Goal: Task Accomplishment & Management: Complete application form

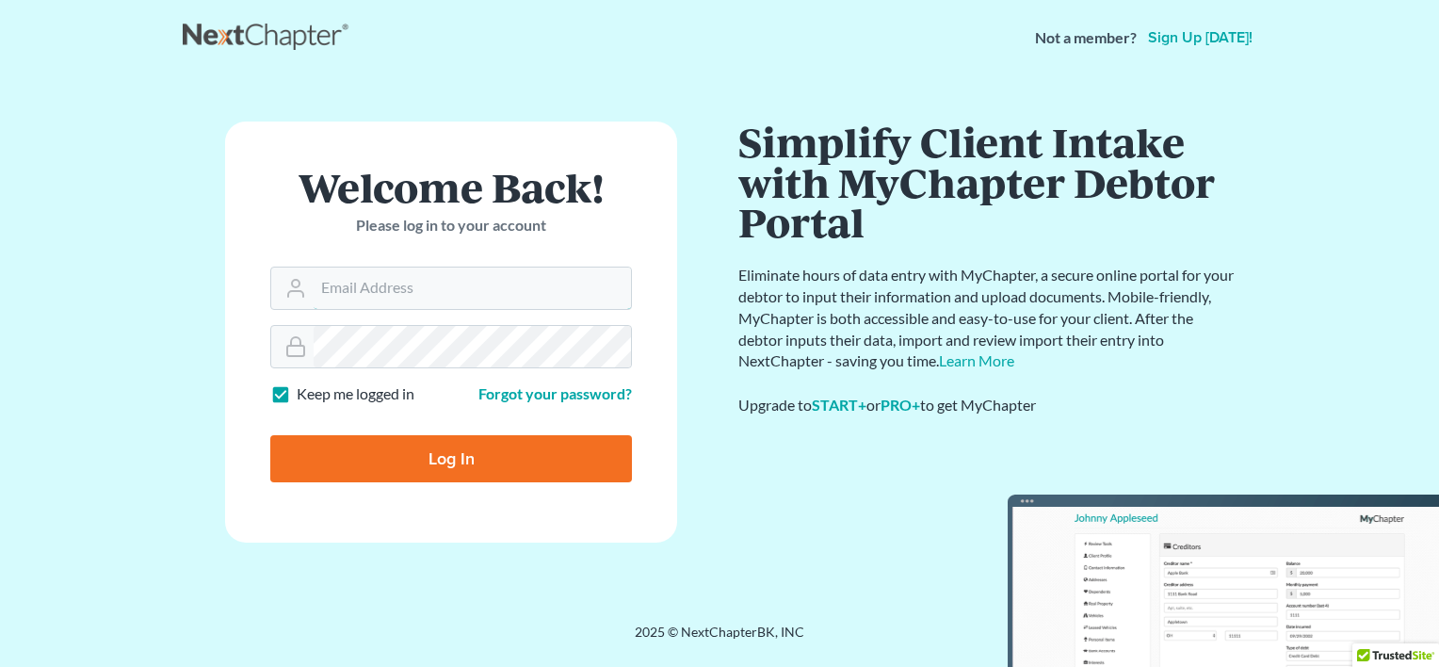
type input "[EMAIL_ADDRESS][DOMAIN_NAME]"
click at [409, 471] on input "Log In" at bounding box center [451, 458] width 362 height 47
type input "Thinking..."
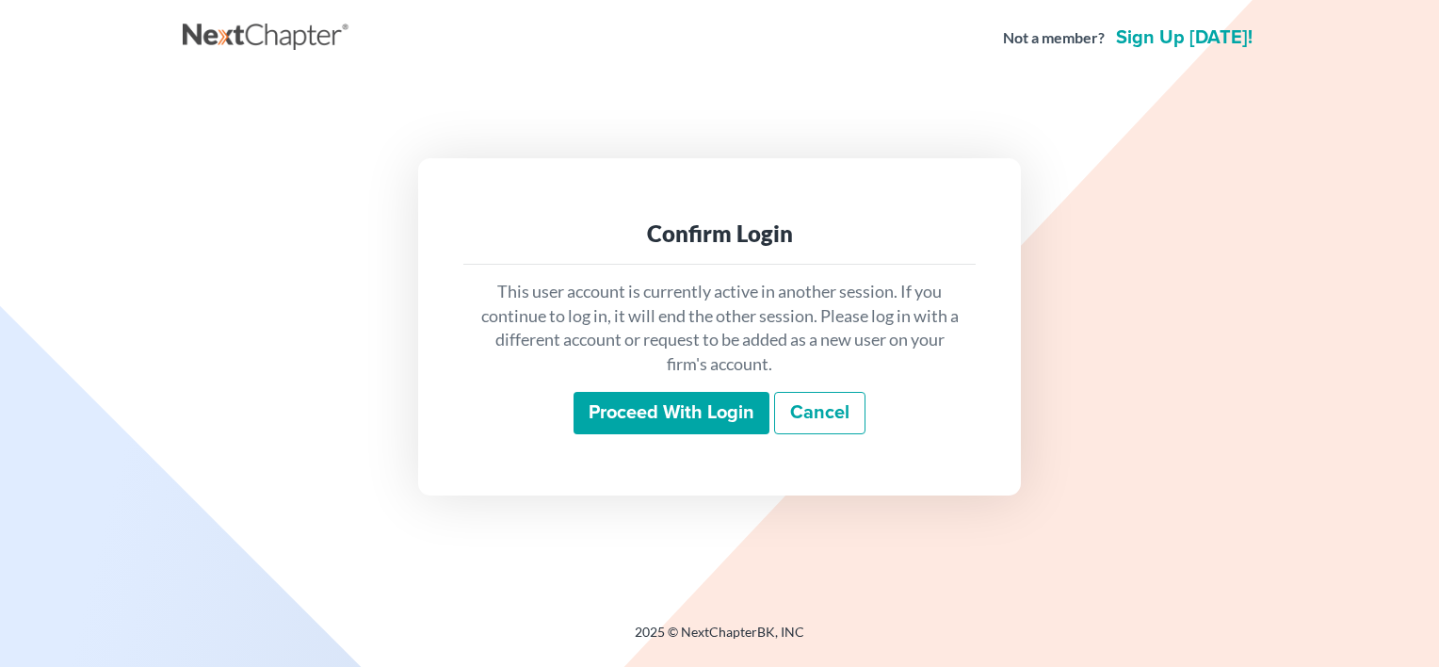
click at [660, 412] on input "Proceed with login" at bounding box center [672, 413] width 196 height 43
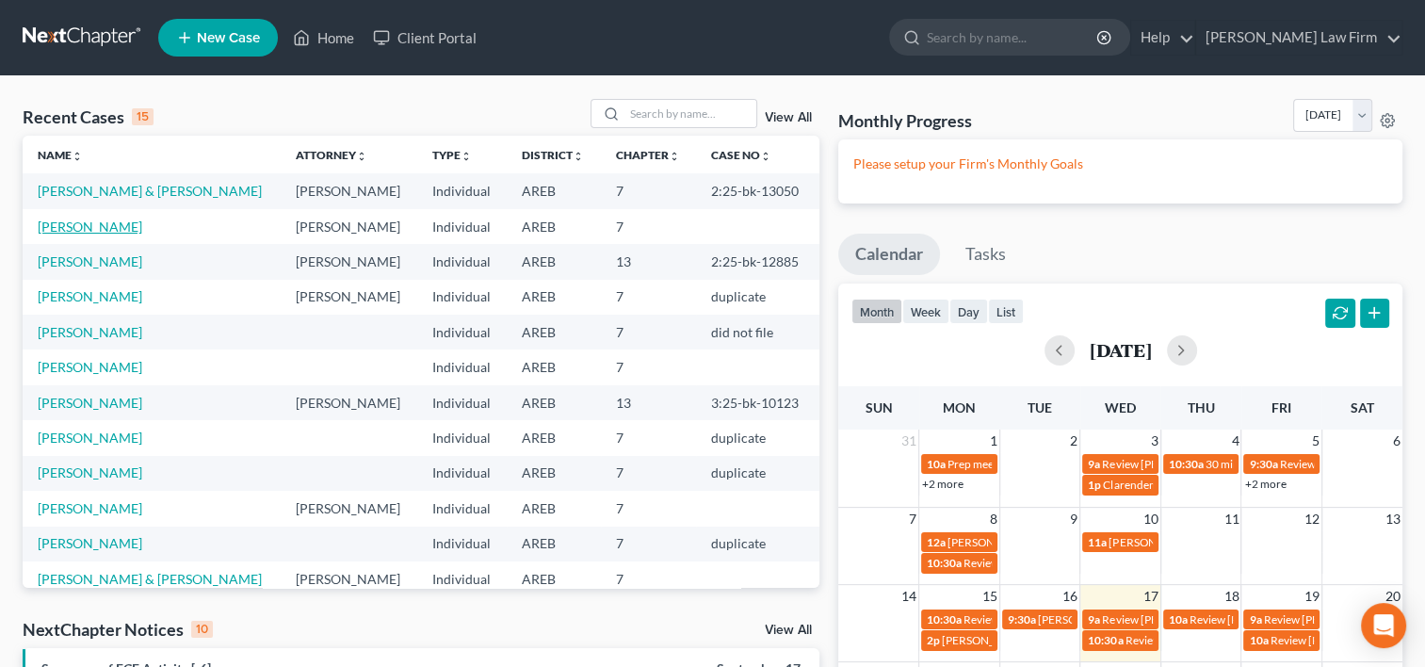
click at [122, 235] on link "Anderson, Christopher" at bounding box center [90, 227] width 105 height 16
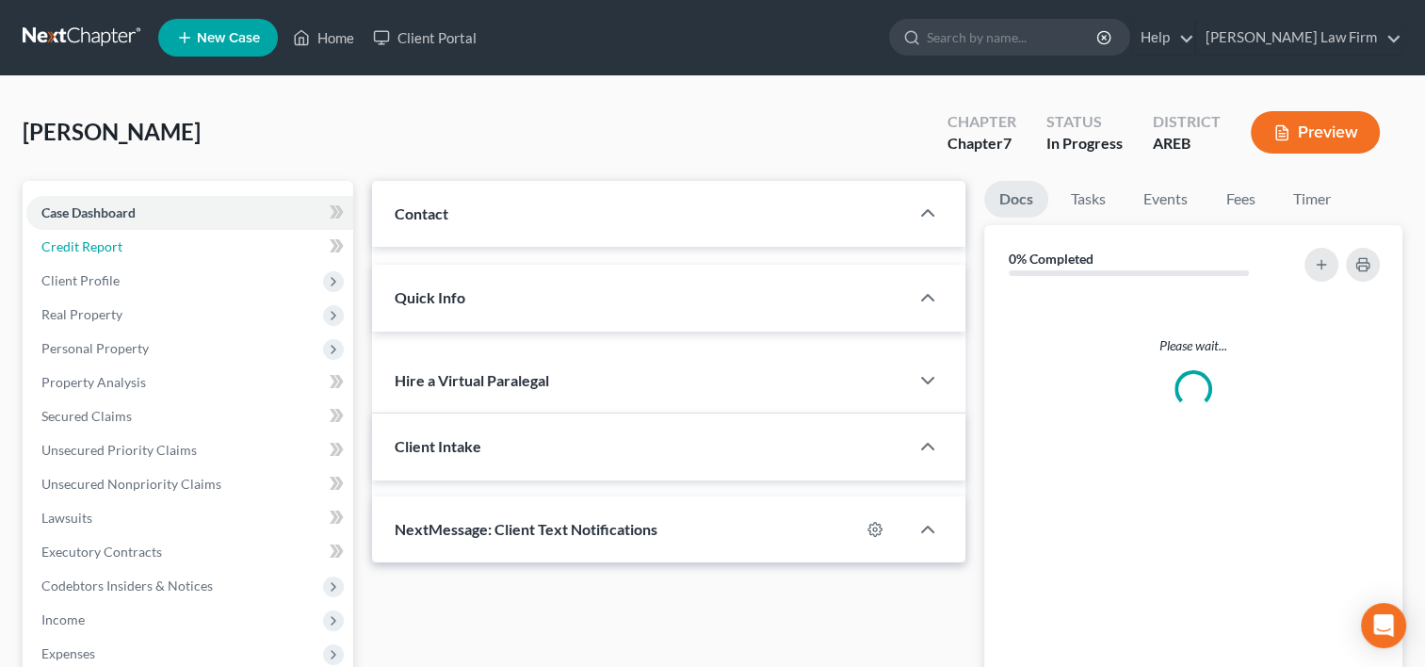
click at [122, 243] on link "Credit Report" at bounding box center [189, 247] width 327 height 34
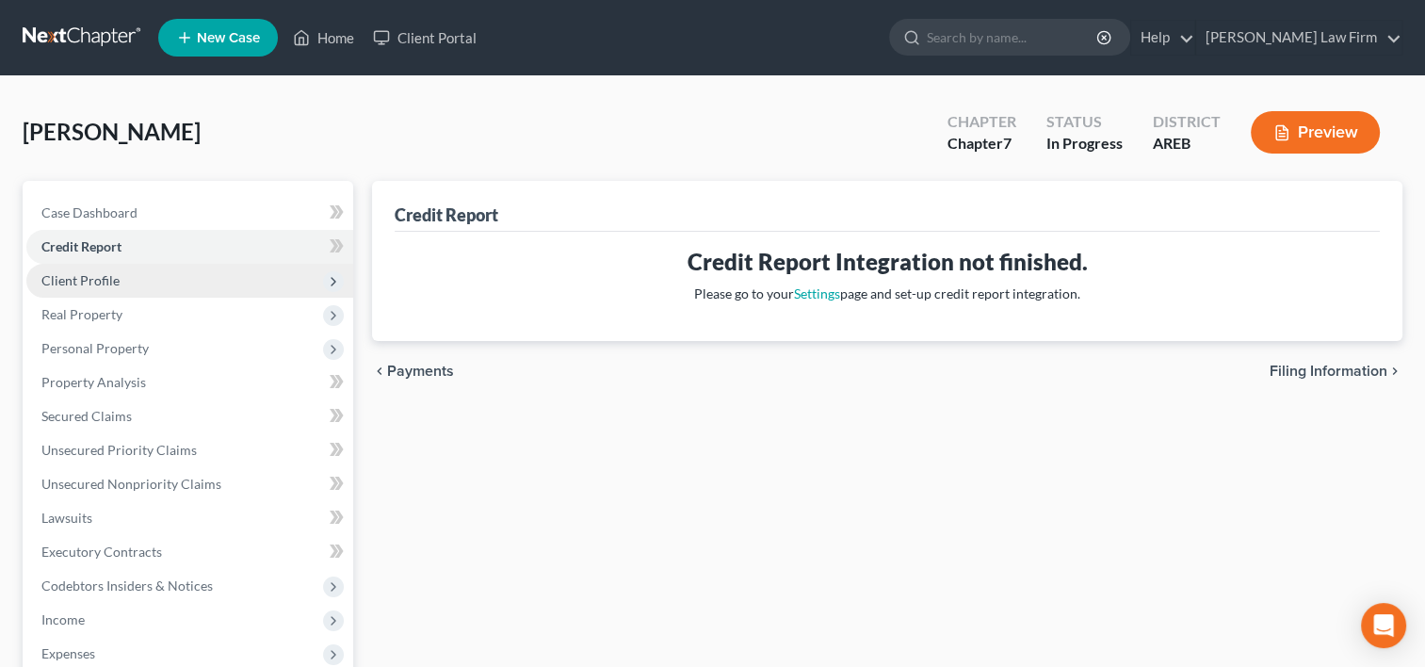
click at [88, 289] on span "Client Profile" at bounding box center [189, 281] width 327 height 34
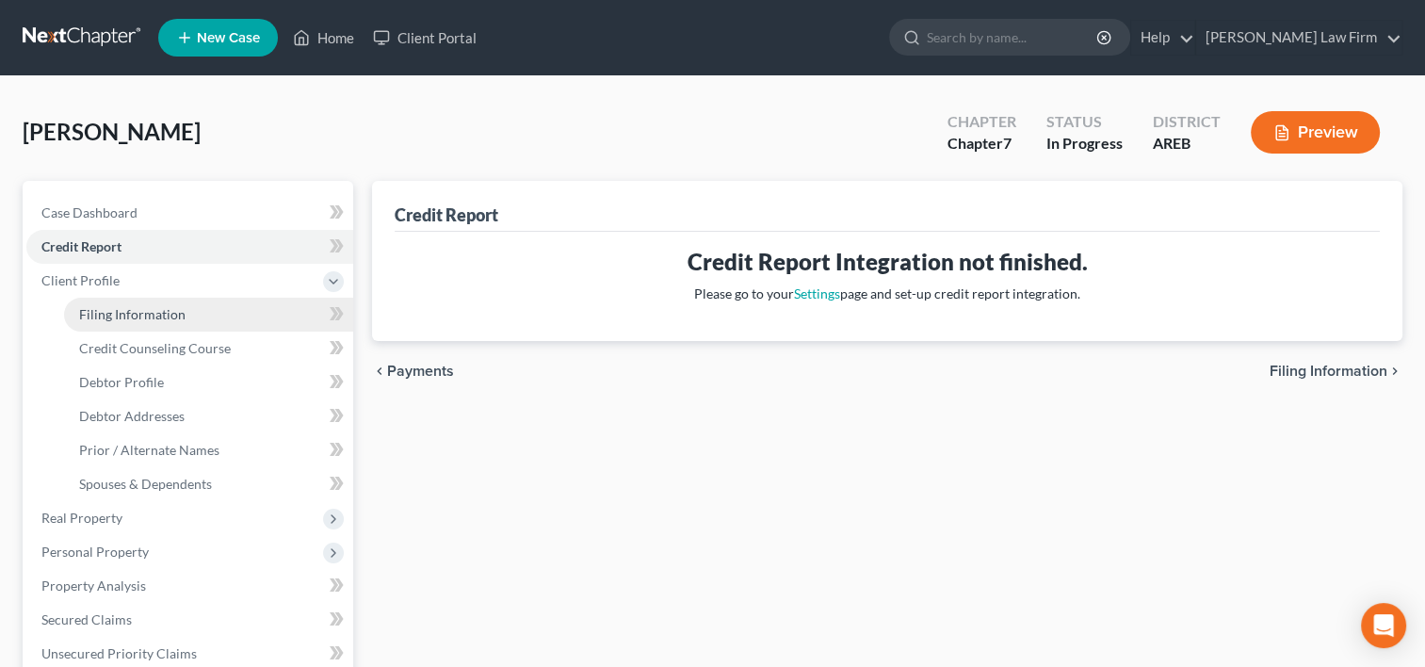
click at [105, 317] on span "Filing Information" at bounding box center [132, 314] width 106 height 16
select select "1"
select select "0"
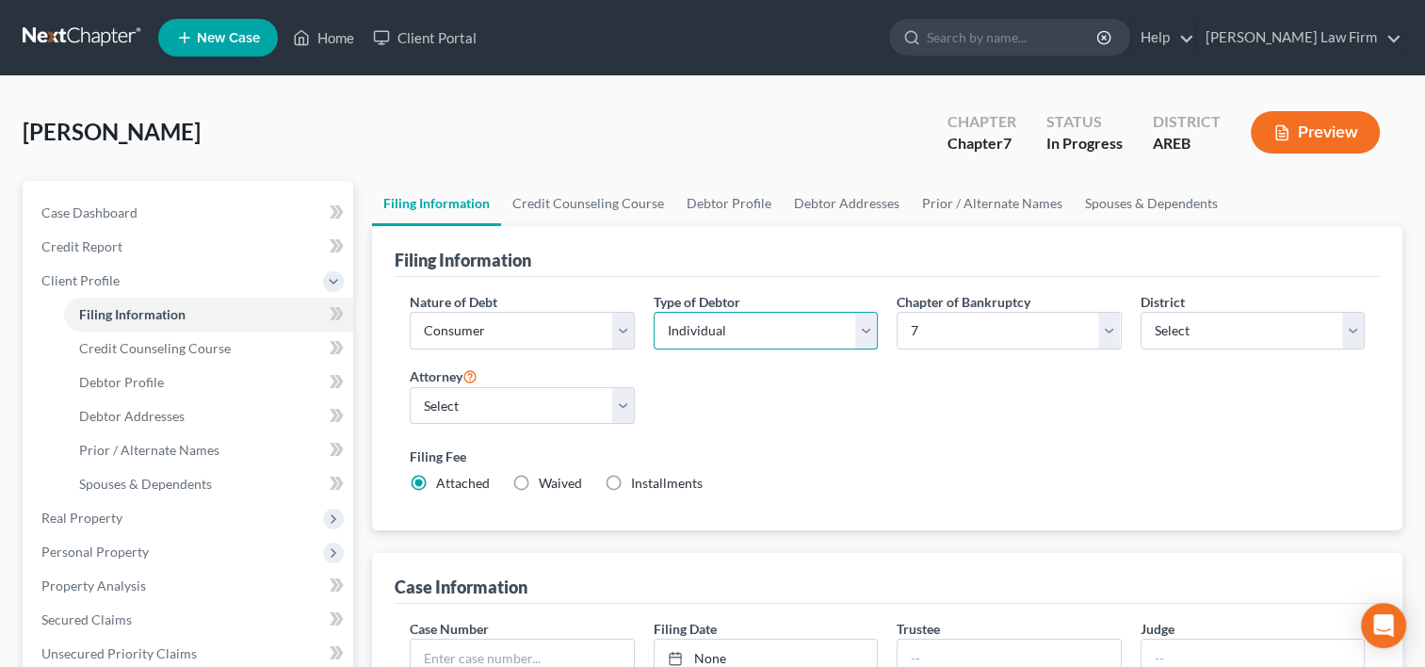
click at [862, 342] on select "Select Individual Joint" at bounding box center [766, 331] width 224 height 38
select select "1"
click at [654, 312] on select "Select Individual Joint" at bounding box center [766, 331] width 224 height 38
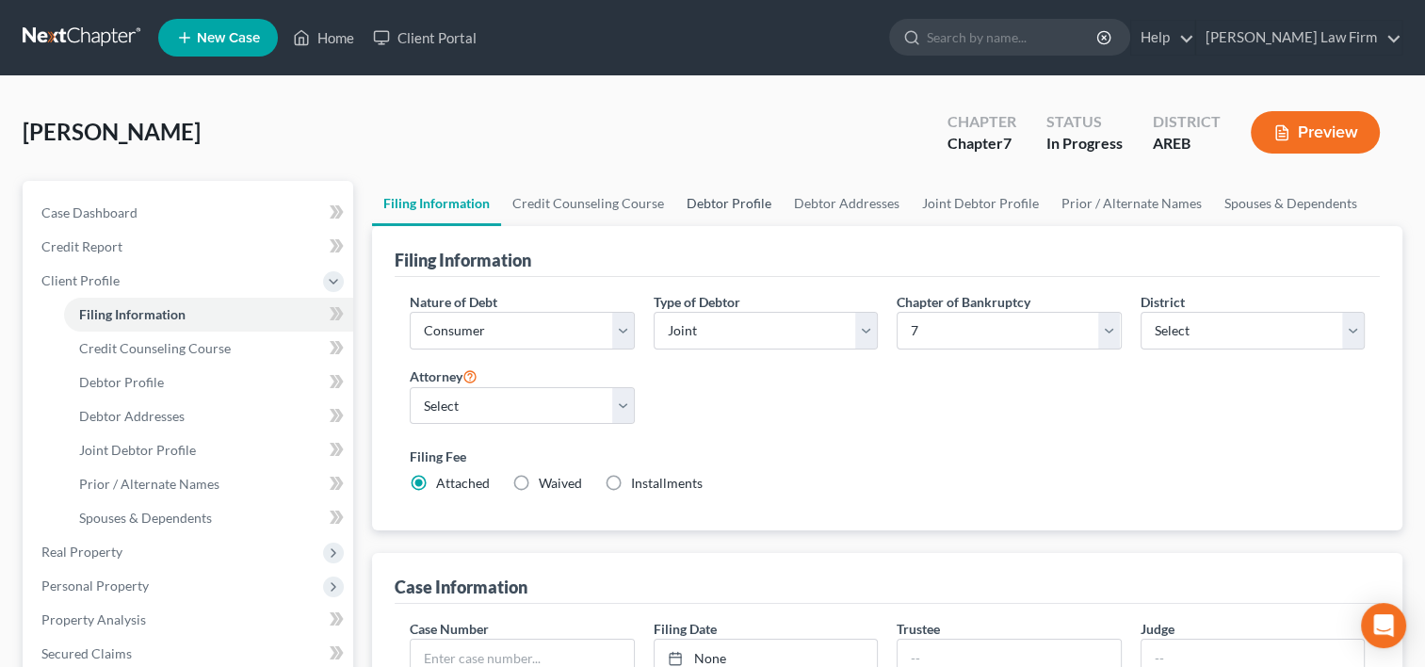
click at [722, 219] on link "Debtor Profile" at bounding box center [728, 203] width 107 height 45
select select "1"
select select "4"
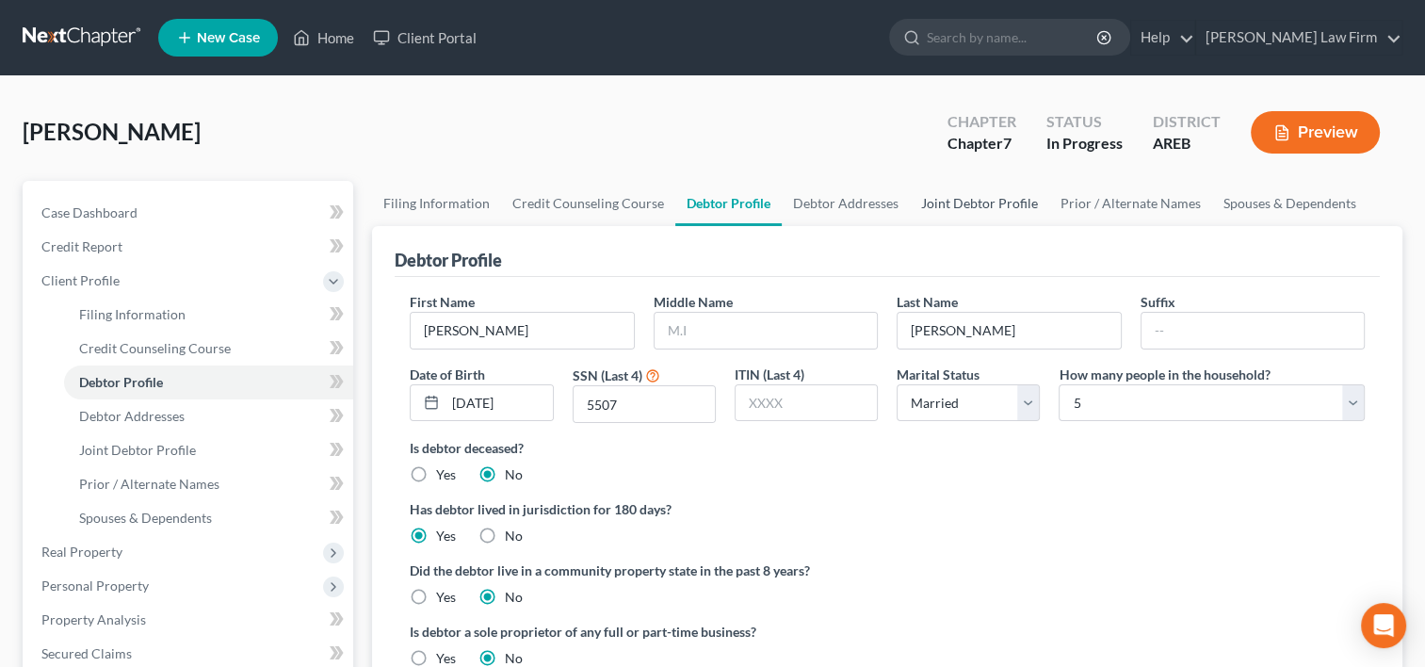
click at [944, 203] on link "Joint Debtor Profile" at bounding box center [979, 203] width 139 height 45
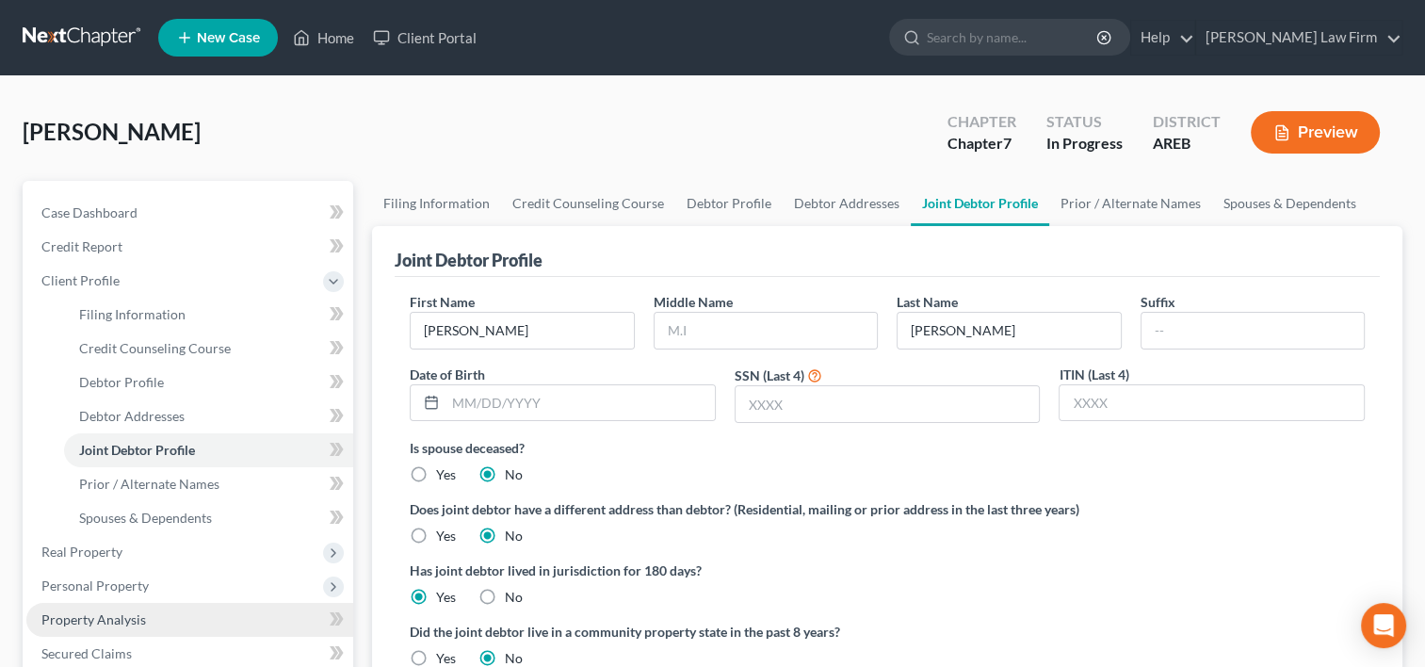
click at [148, 610] on link "Property Analysis" at bounding box center [189, 620] width 327 height 34
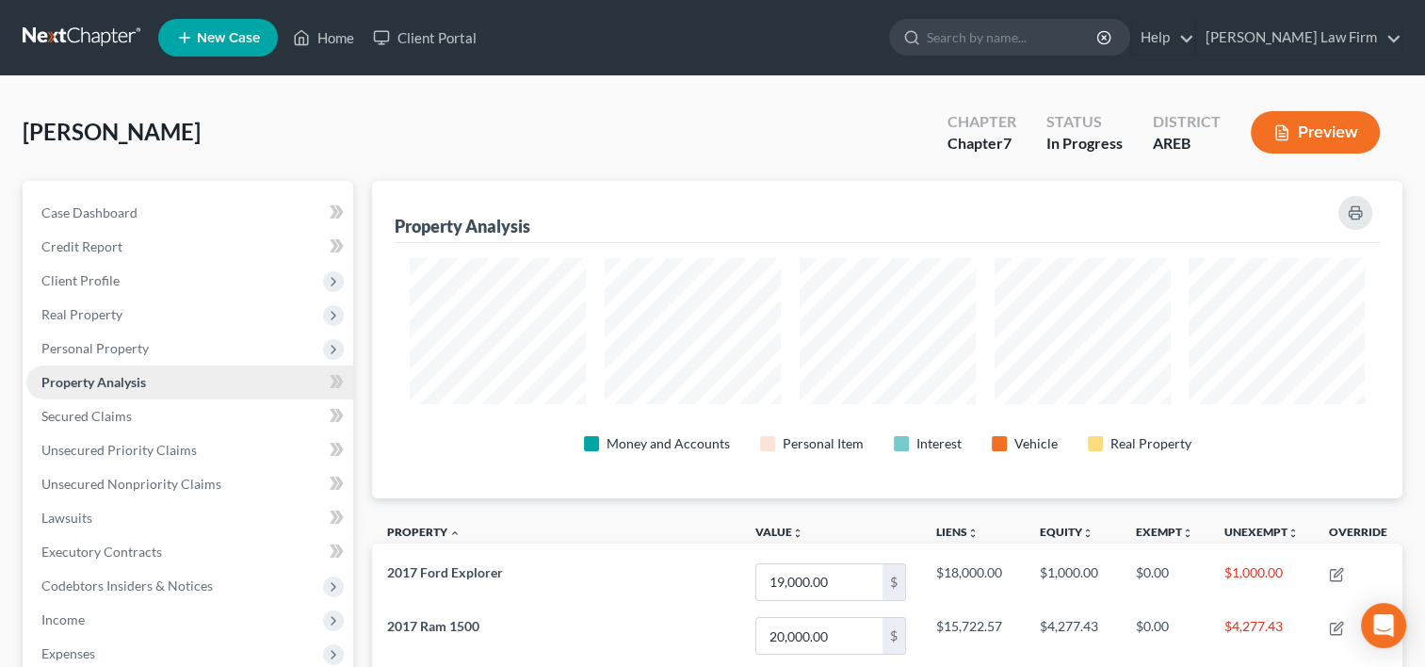
scroll to position [316, 1030]
click at [117, 486] on span "Unsecured Nonpriority Claims" at bounding box center [131, 484] width 180 height 16
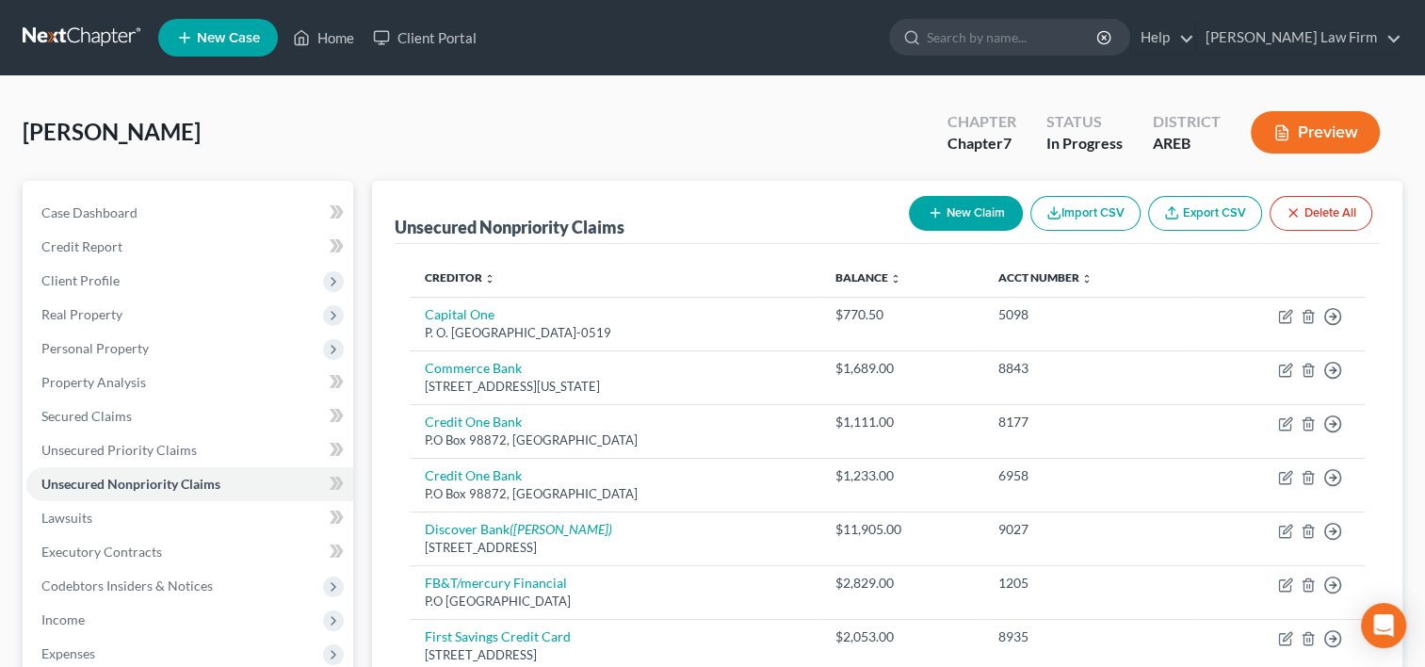
click at [969, 211] on button "New Claim" at bounding box center [966, 213] width 114 height 35
select select "2"
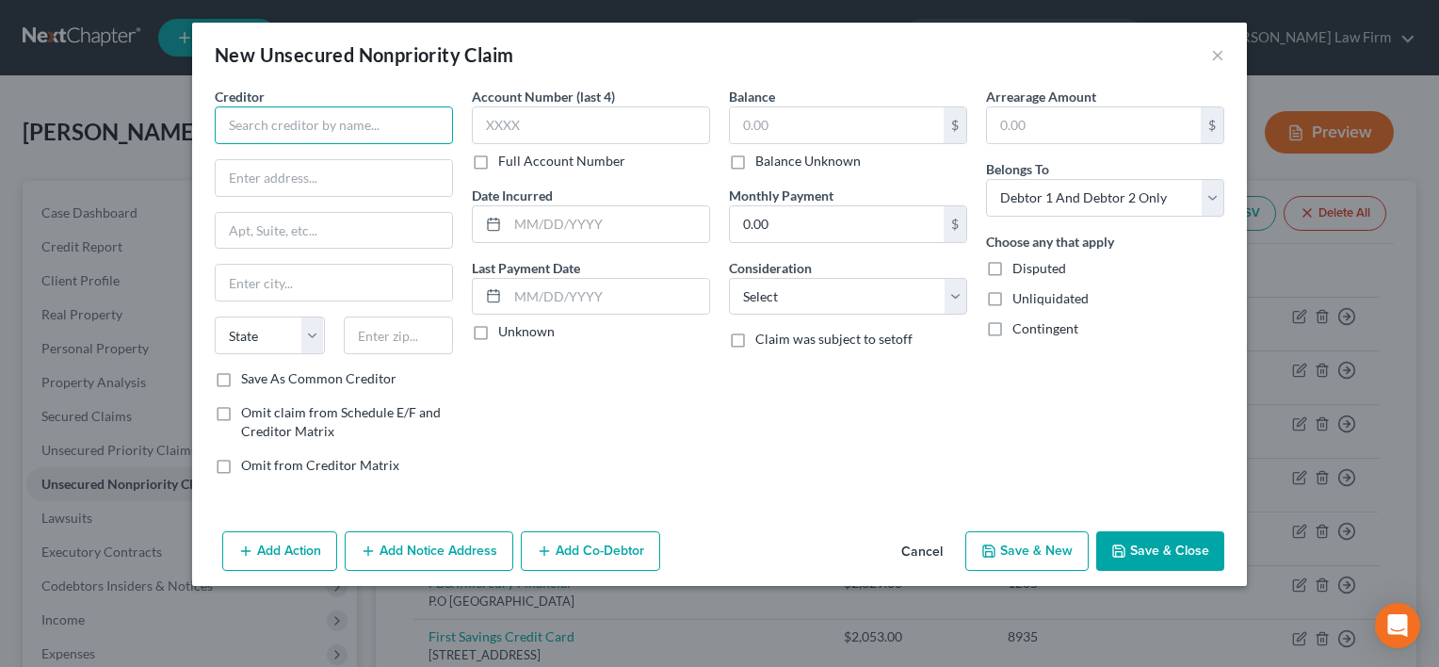
click at [354, 127] on input "text" at bounding box center [334, 125] width 238 height 38
type input "Lending USA"
click at [282, 186] on input "text" at bounding box center [334, 178] width 236 height 36
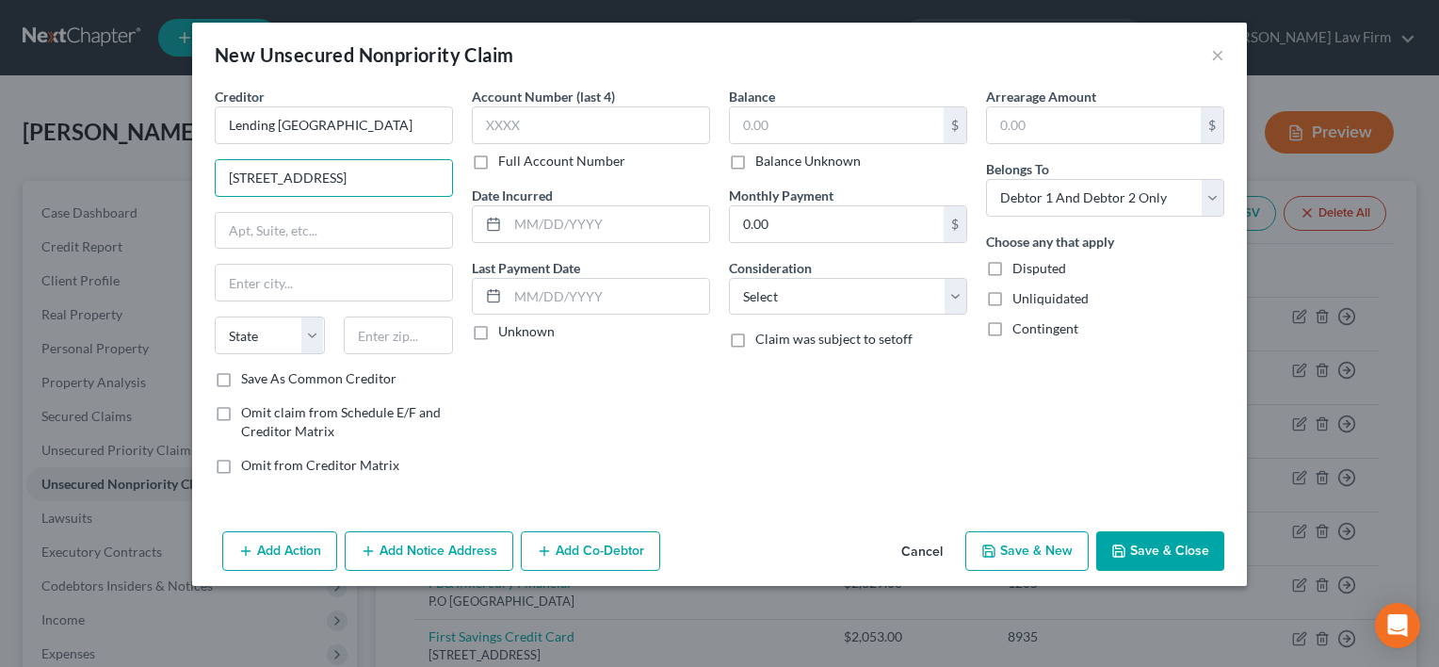
type input "15021 Ventura Blvd."
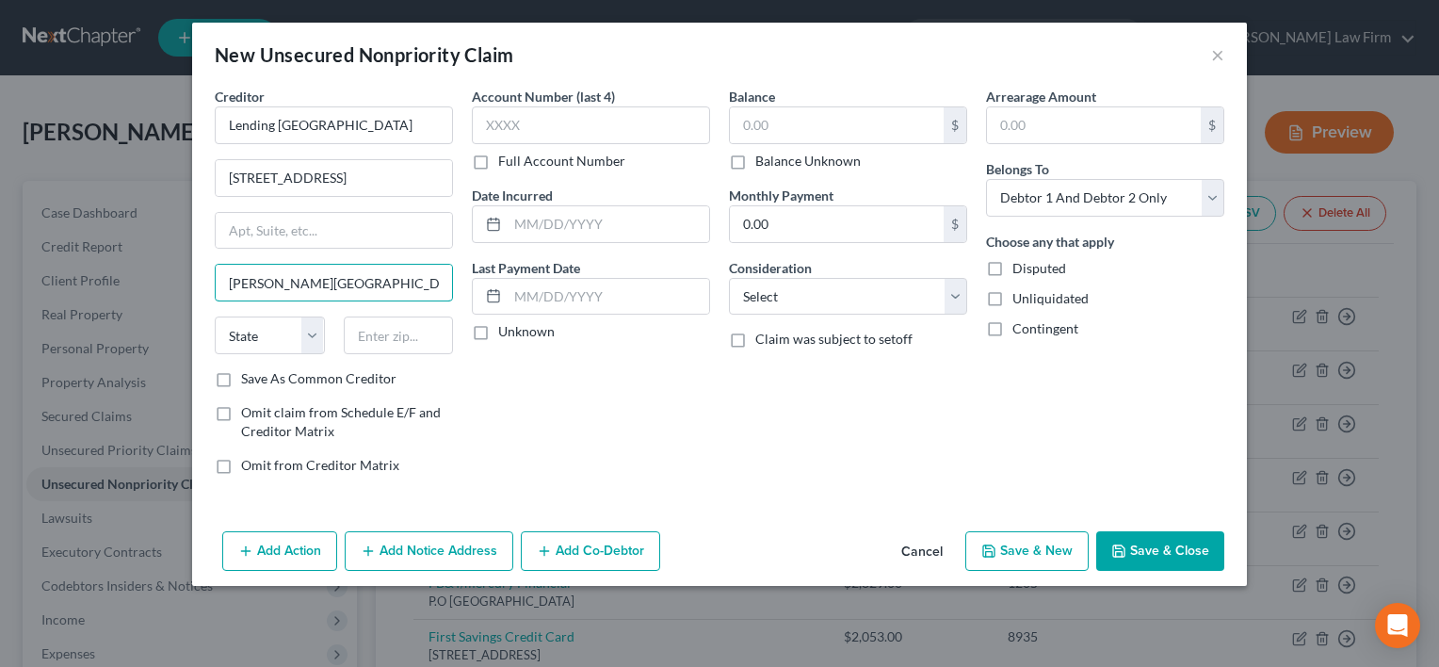
type input "Sherman Oaks"
select select "4"
type input "91403"
click at [1175, 219] on div "Arrearage Amount $ Belongs To * Select Debtor 1 Only Debtor 2 Only Debtor 1 And…" at bounding box center [1105, 288] width 257 height 403
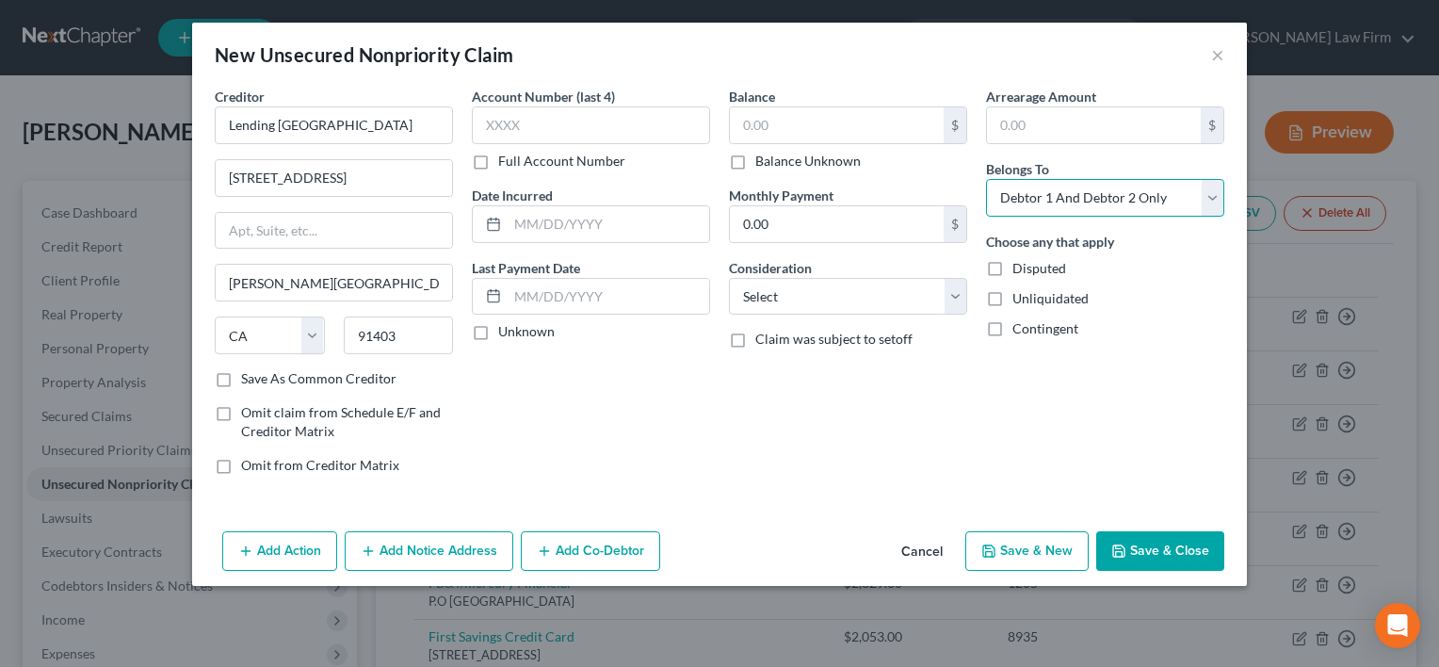
click at [1153, 200] on select "Select Debtor 1 Only Debtor 2 Only Debtor 1 And Debtor 2 Only At Least One Of T…" at bounding box center [1105, 198] width 238 height 38
select select "1"
click at [986, 179] on select "Select Debtor 1 Only Debtor 2 Only Debtor 1 And Debtor 2 Only At Least One Of T…" at bounding box center [1105, 198] width 238 height 38
click at [801, 109] on input "text" at bounding box center [837, 125] width 214 height 36
type input "3,965.00"
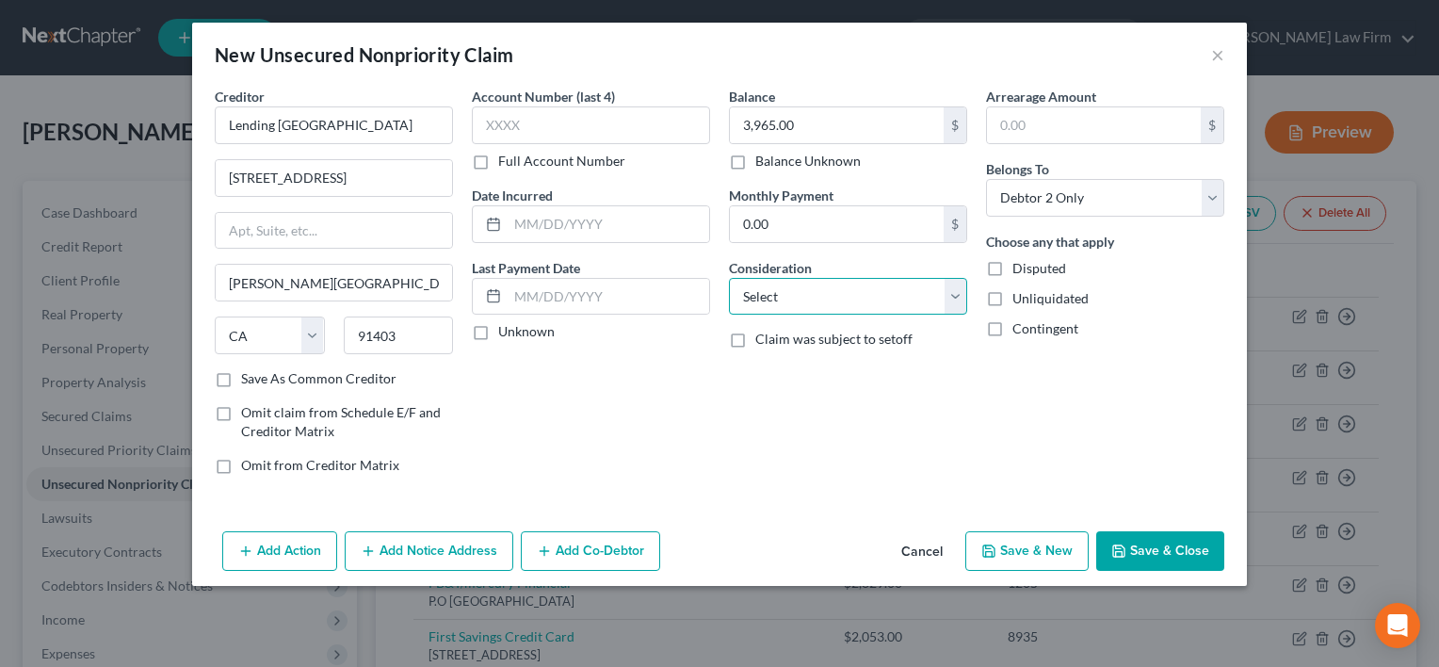
click at [783, 303] on select "Select Cable / Satellite Services Collection Agency Credit Card Debt Debt Couns…" at bounding box center [848, 297] width 238 height 38
select select "2"
click at [729, 278] on select "Select Cable / Satellite Services Collection Agency Credit Card Debt Debt Couns…" at bounding box center [848, 297] width 238 height 38
click at [1153, 561] on button "Save & Close" at bounding box center [1160, 551] width 128 height 40
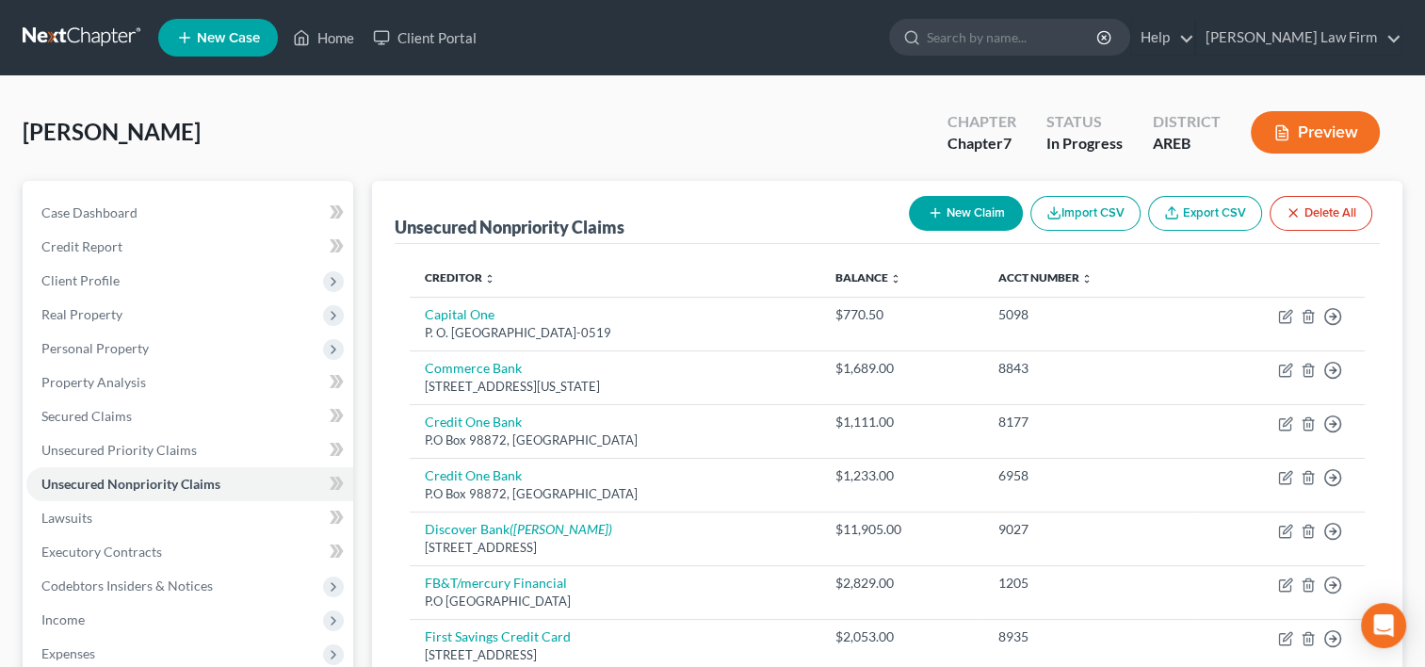
click at [922, 207] on button "New Claim" at bounding box center [966, 213] width 114 height 35
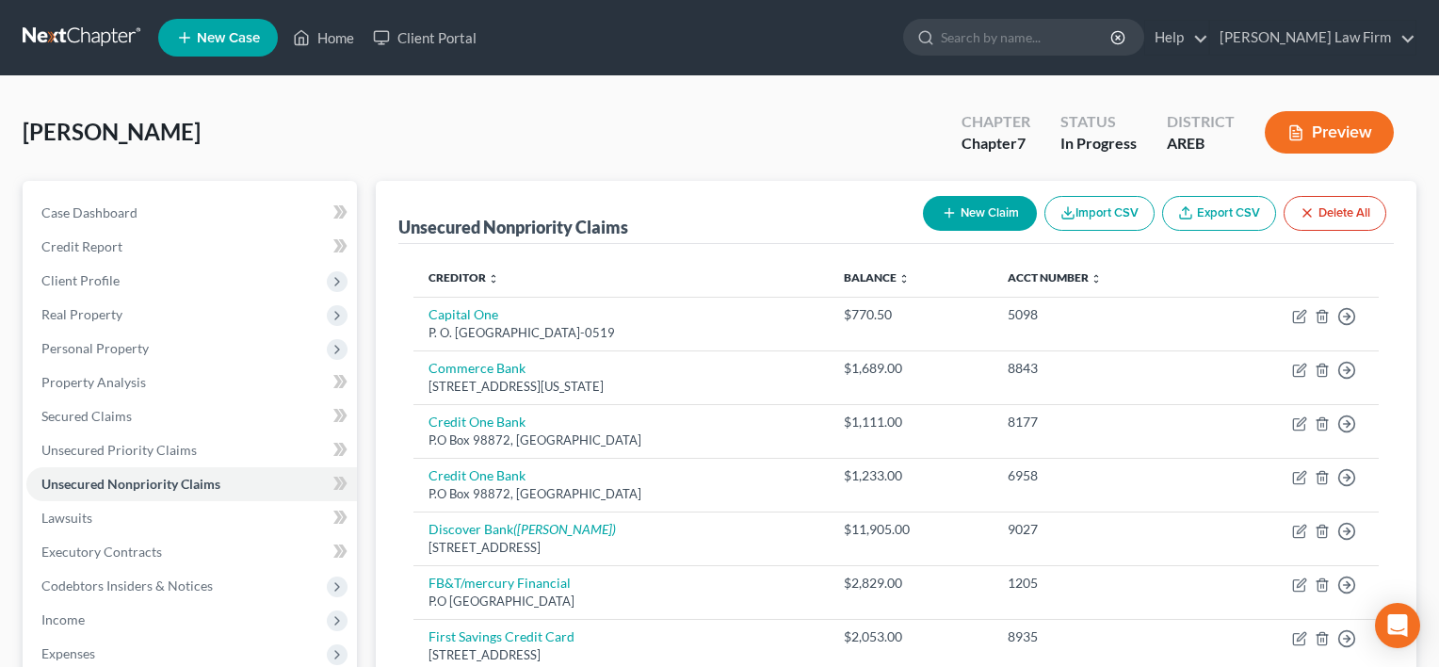
select select "2"
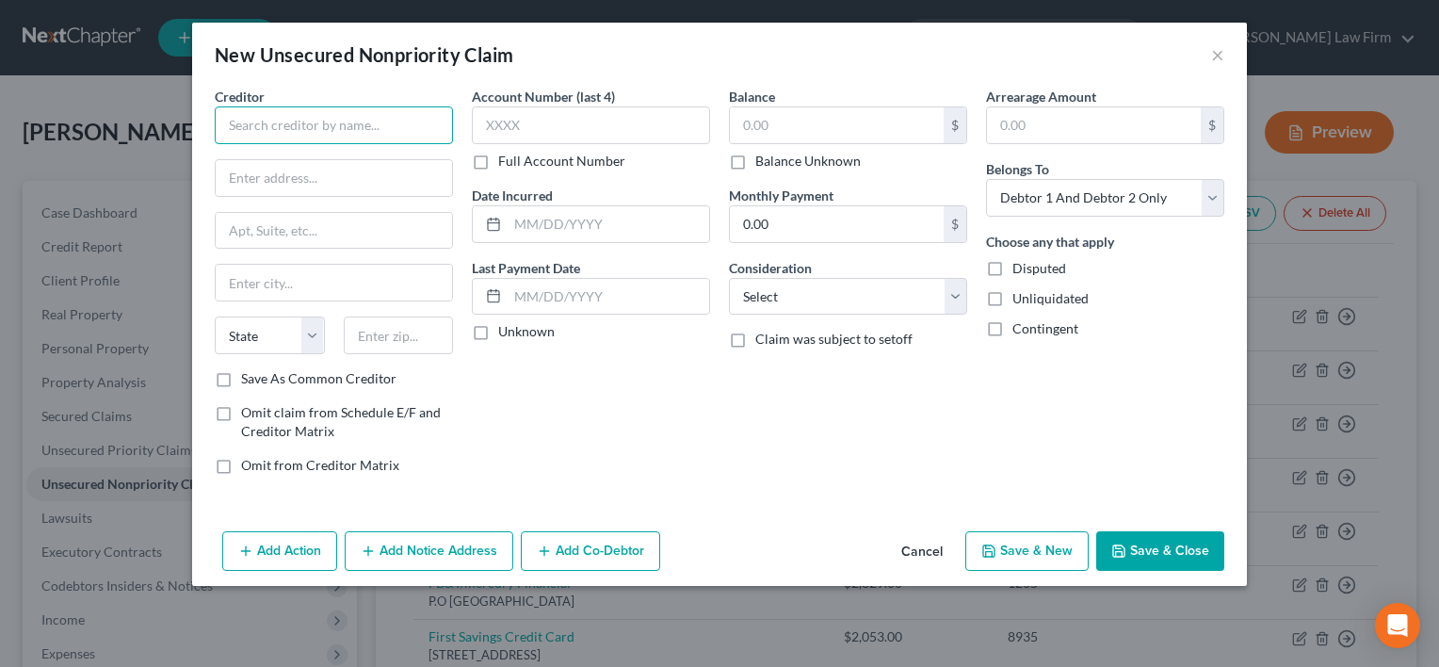
click at [321, 131] on input "text" at bounding box center [334, 125] width 238 height 38
type input "Midland Credit Management"
type input "PO Box"
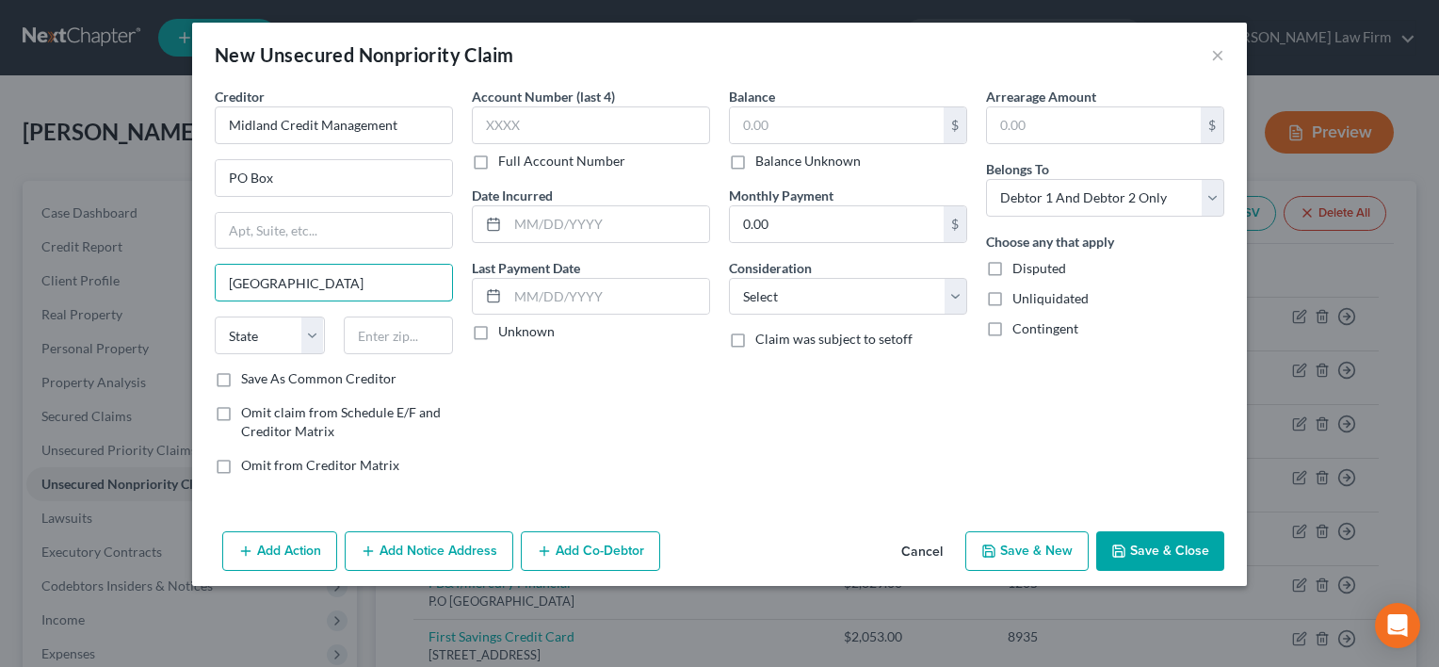
type input "San Diego"
select select "4"
click at [294, 173] on input "PO Box" at bounding box center [334, 178] width 236 height 36
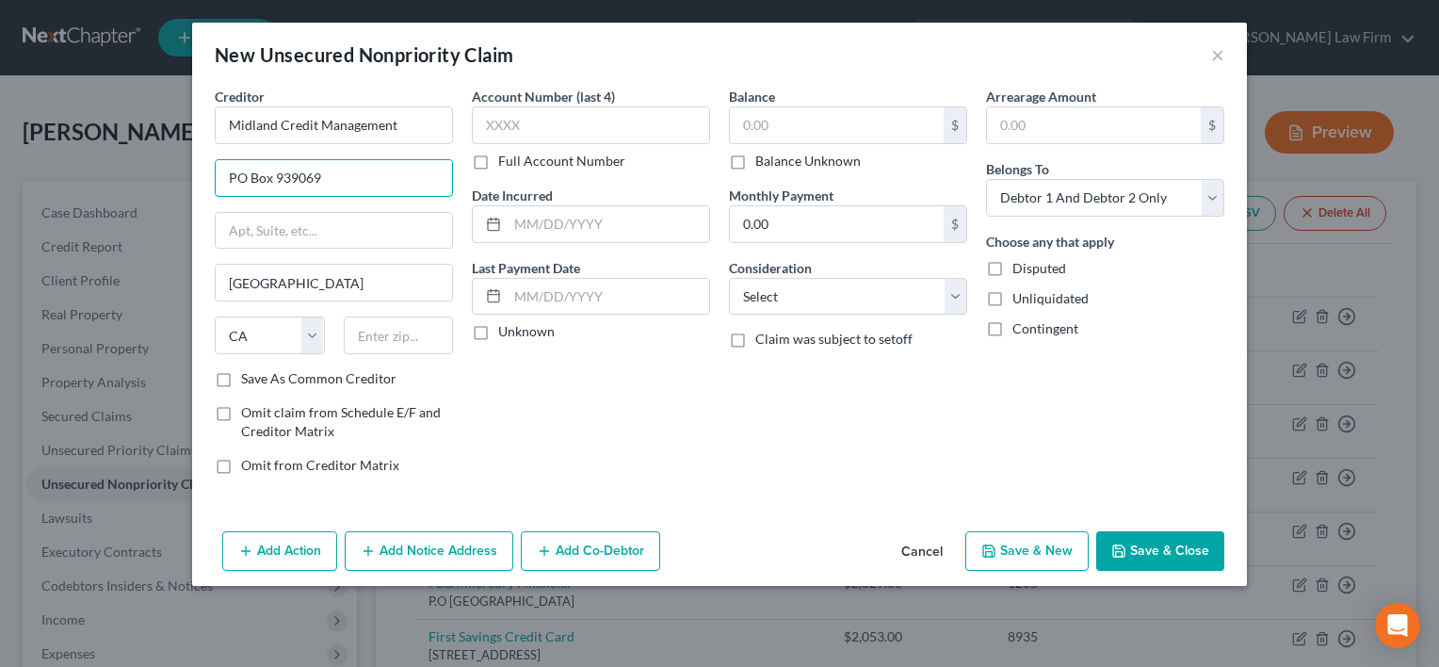
type input "PO Box 939069"
click at [390, 321] on input "text" at bounding box center [399, 335] width 110 height 38
type input "92193"
click at [834, 136] on input "text" at bounding box center [837, 125] width 214 height 36
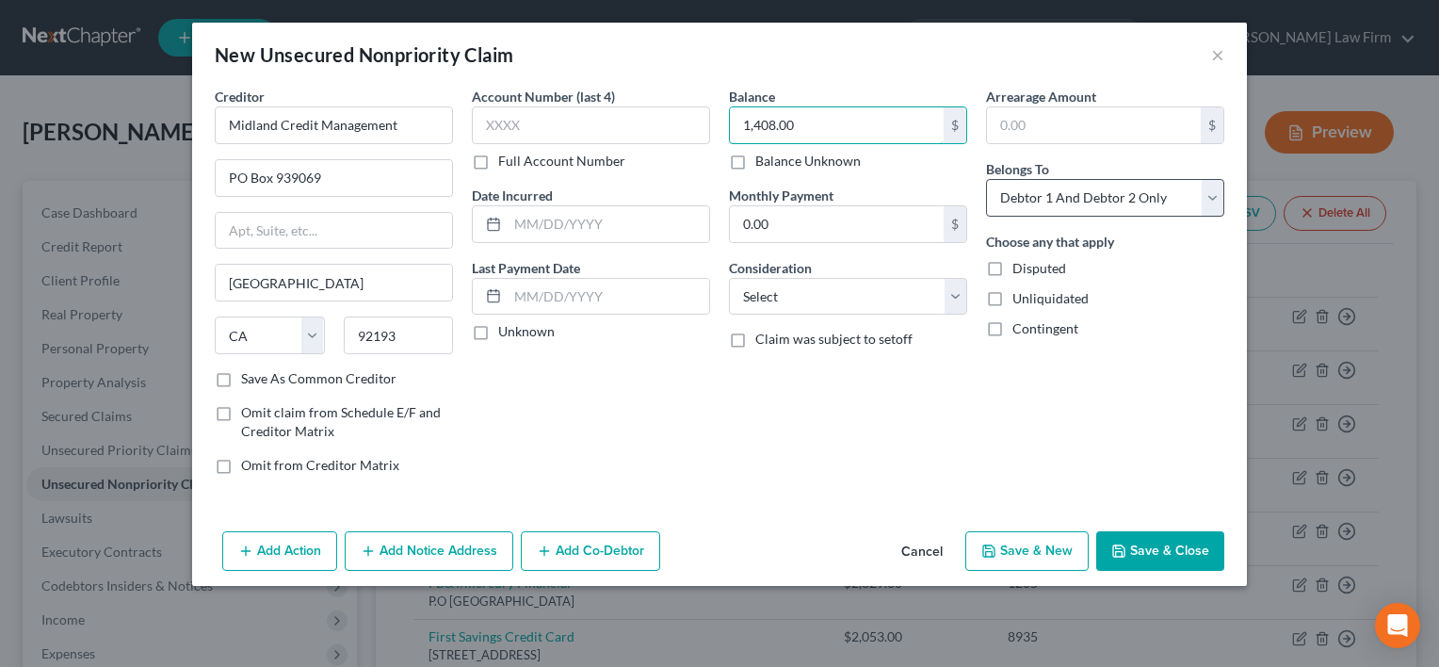
type input "1,408.00"
click at [1073, 186] on select "Select Debtor 1 Only Debtor 2 Only Debtor 1 And Debtor 2 Only At Least One Of T…" at bounding box center [1105, 198] width 238 height 38
select select "1"
click at [986, 179] on select "Select Debtor 1 Only Debtor 2 Only Debtor 1 And Debtor 2 Only At Least One Of T…" at bounding box center [1105, 198] width 238 height 38
click at [1051, 275] on label "Disputed" at bounding box center [1040, 268] width 54 height 19
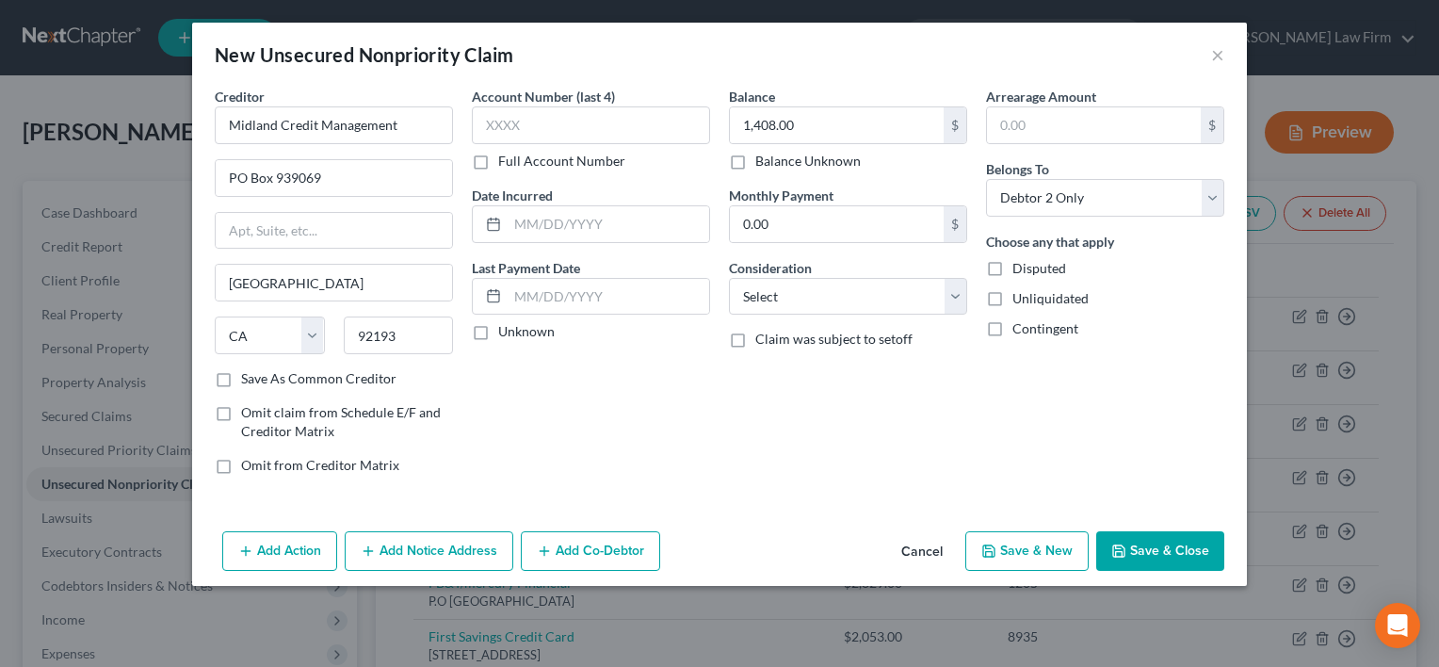
click at [1032, 271] on input "Disputed" at bounding box center [1026, 265] width 12 height 12
checkbox input "true"
click at [912, 293] on select "Select Cable / Satellite Services Collection Agency Credit Card Debt Debt Couns…" at bounding box center [848, 297] width 238 height 38
select select "1"
click at [729, 278] on select "Select Cable / Satellite Services Collection Agency Credit Card Debt Debt Couns…" at bounding box center [848, 297] width 238 height 38
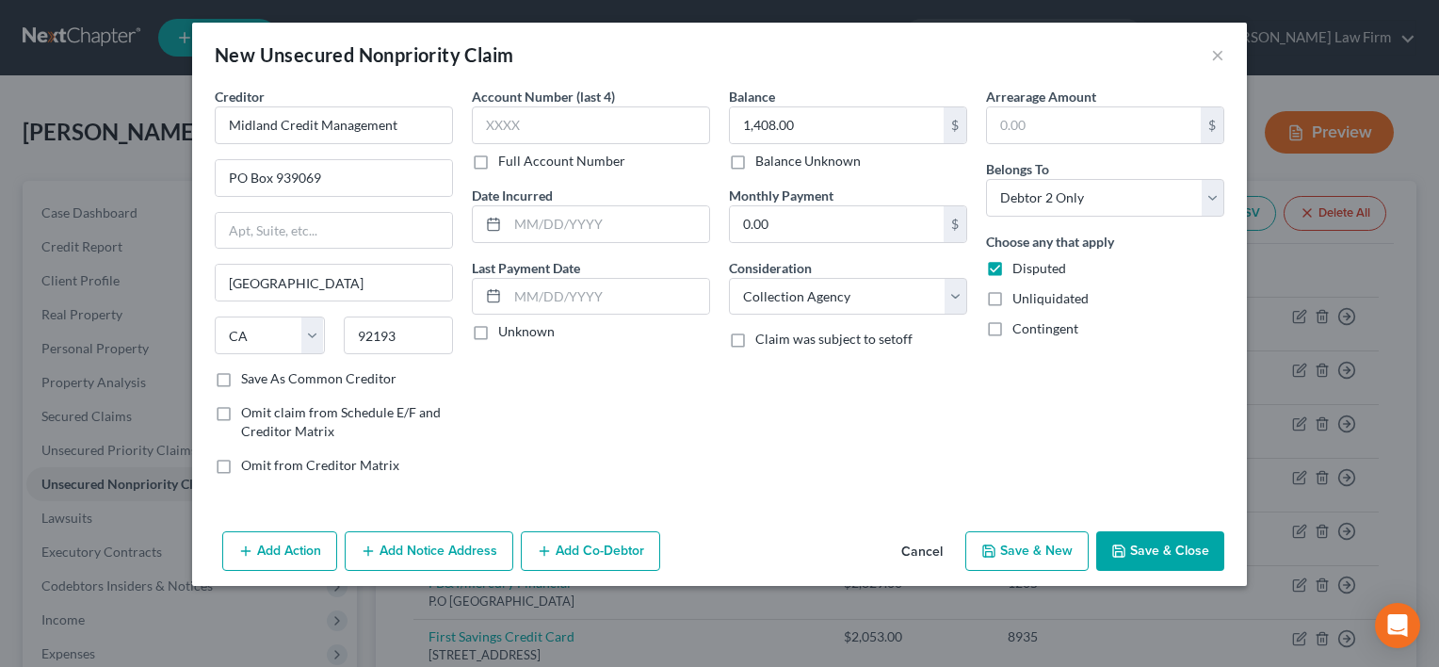
click at [1055, 543] on button "Save & New" at bounding box center [1026, 551] width 123 height 40
select select "2"
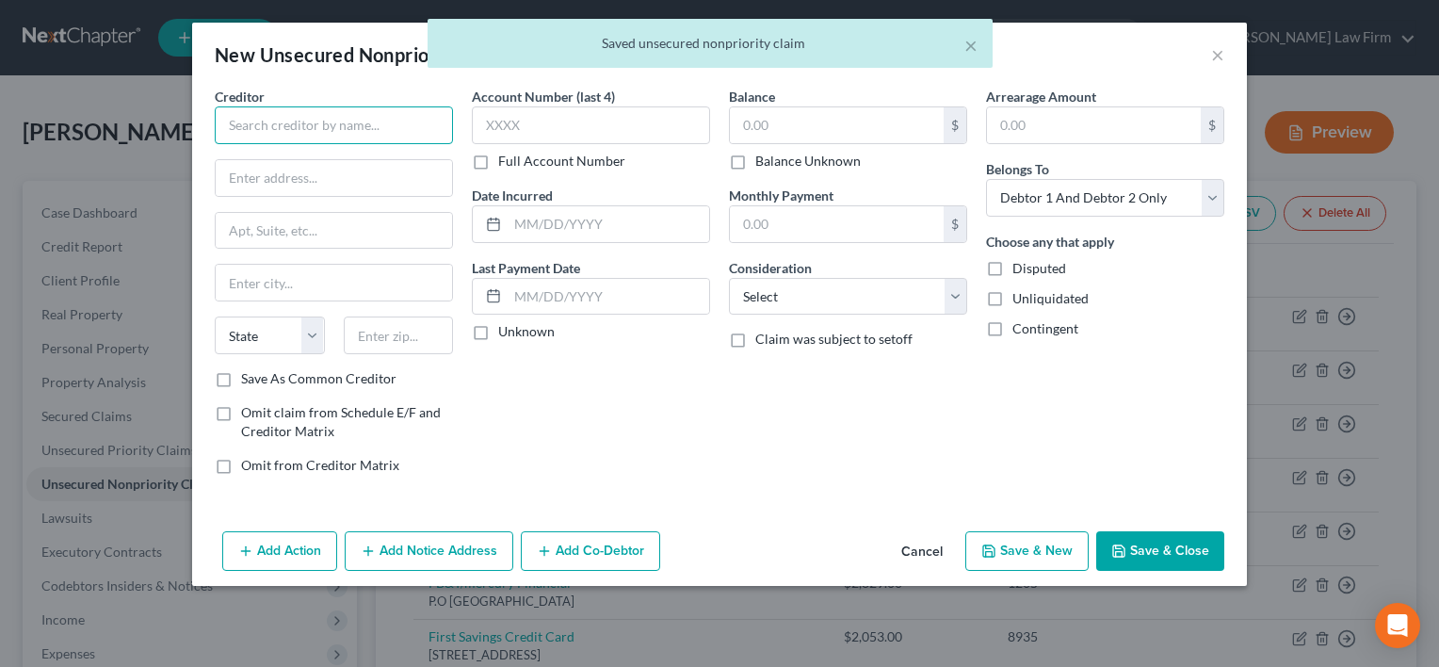
click at [292, 112] on input "text" at bounding box center [334, 125] width 238 height 38
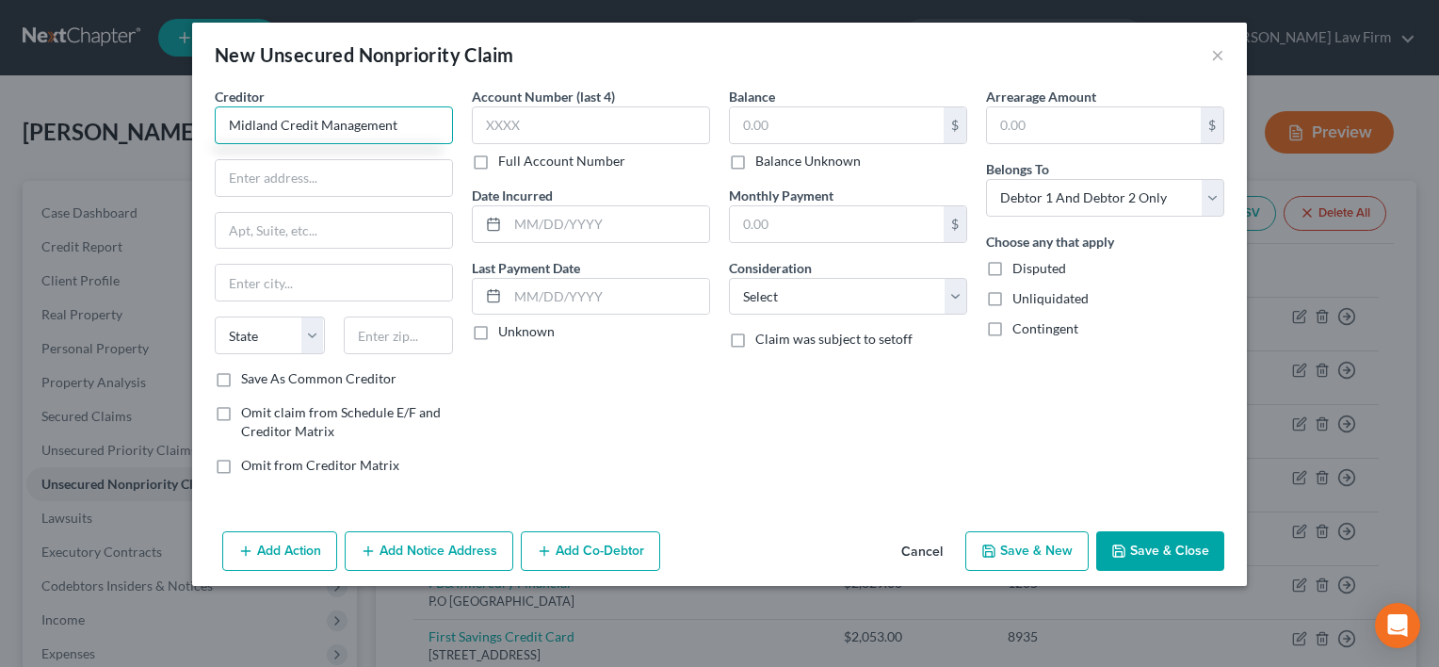
type input "Midland Credit Management"
type input "PO Box 939069"
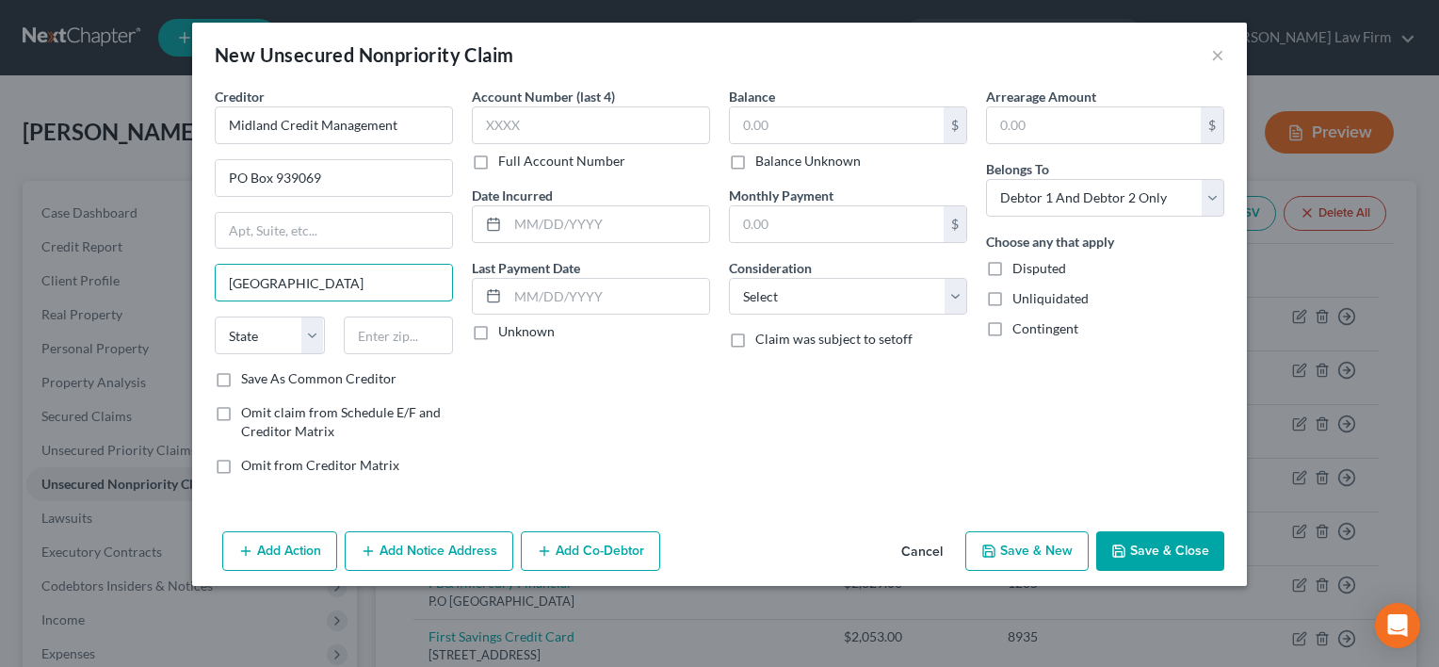
type input "San Diego"
select select "4"
click at [415, 332] on input "text" at bounding box center [399, 335] width 110 height 38
type input "92193"
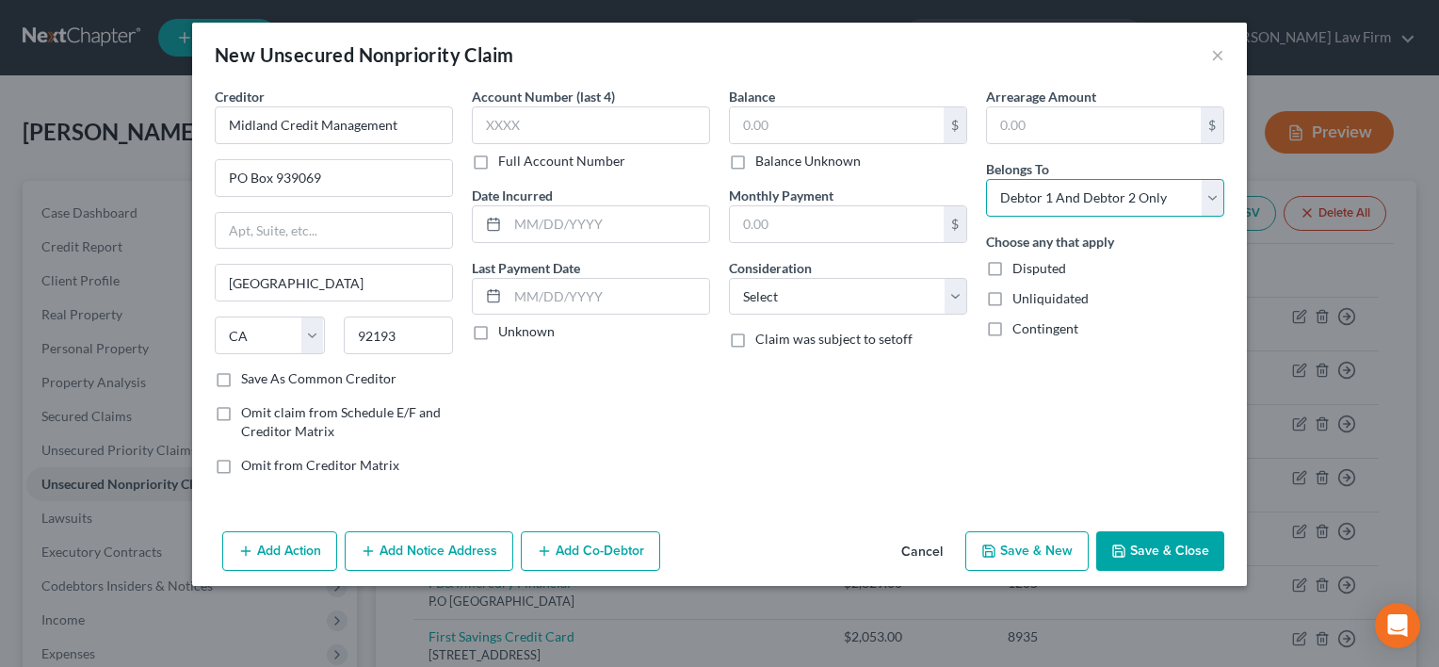
click at [1021, 182] on select "Select Debtor 1 Only Debtor 2 Only Debtor 1 And Debtor 2 Only At Least One Of T…" at bounding box center [1105, 198] width 238 height 38
select select "1"
click at [986, 179] on select "Select Debtor 1 Only Debtor 2 Only Debtor 1 And Debtor 2 Only At Least One Of T…" at bounding box center [1105, 198] width 238 height 38
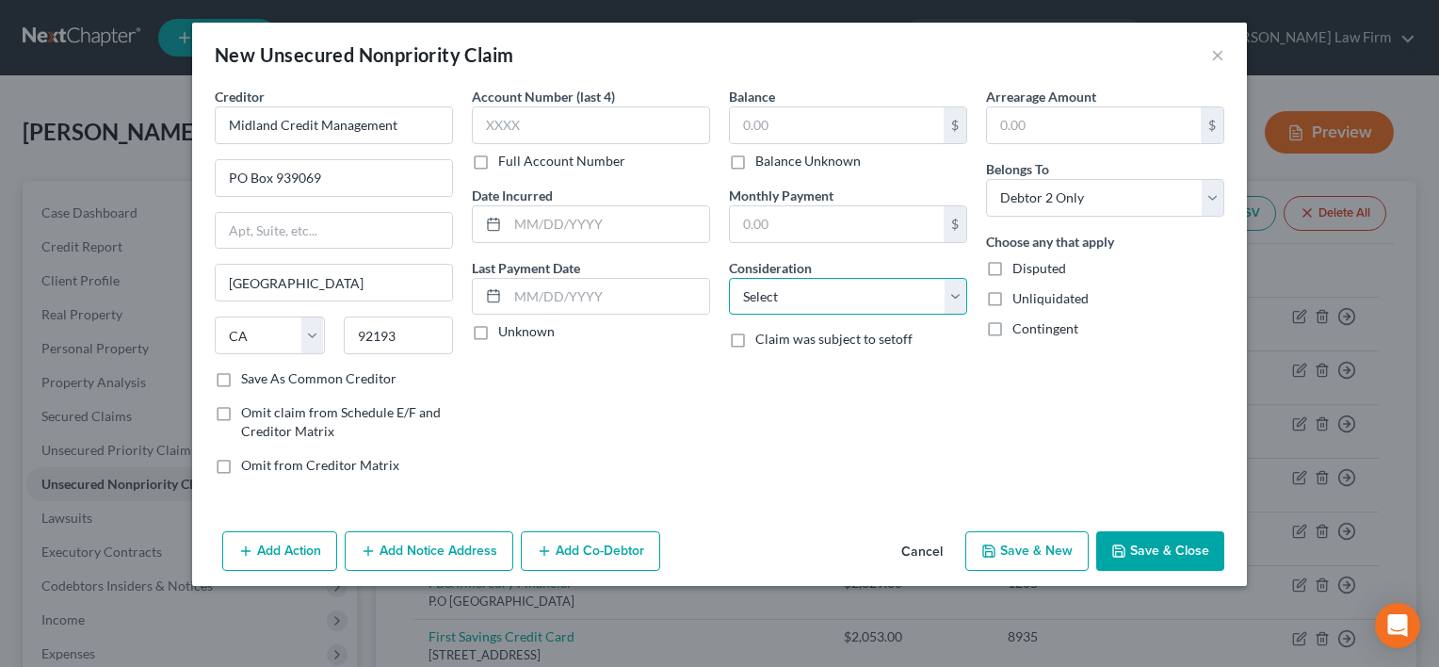
click at [949, 296] on select "Select Cable / Satellite Services Collection Agency Credit Card Debt Debt Couns…" at bounding box center [848, 297] width 238 height 38
select select "1"
click at [729, 278] on select "Select Cable / Satellite Services Collection Agency Credit Card Debt Debt Couns…" at bounding box center [848, 297] width 238 height 38
click at [762, 131] on input "text" at bounding box center [837, 125] width 214 height 36
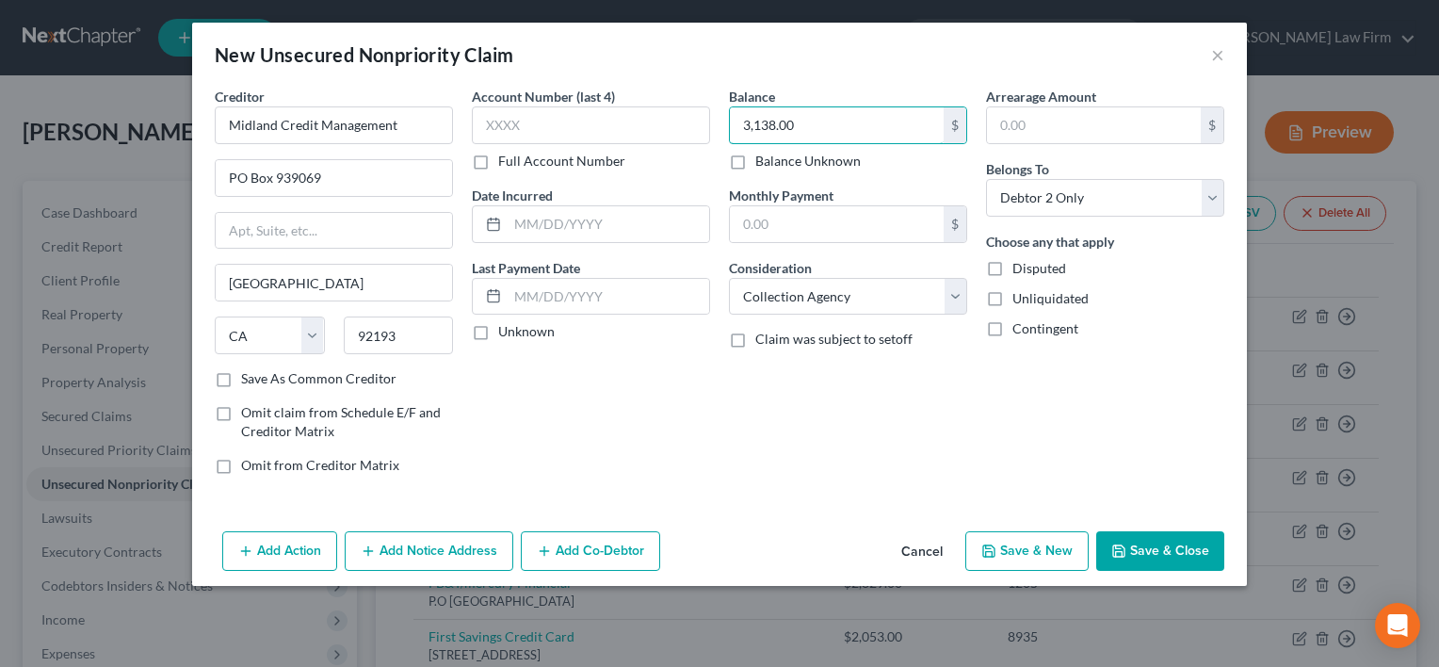
type input "3,138.00"
click at [1153, 554] on button "Save & Close" at bounding box center [1160, 551] width 128 height 40
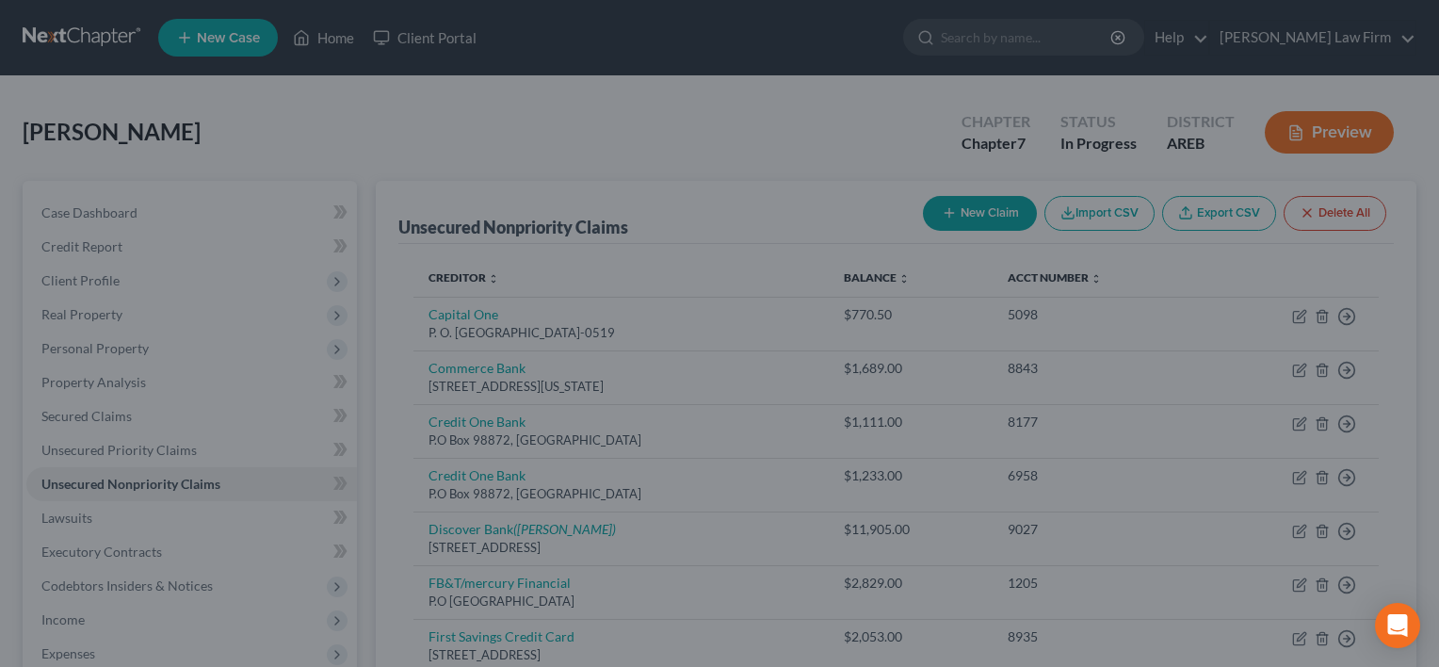
type input "0.00"
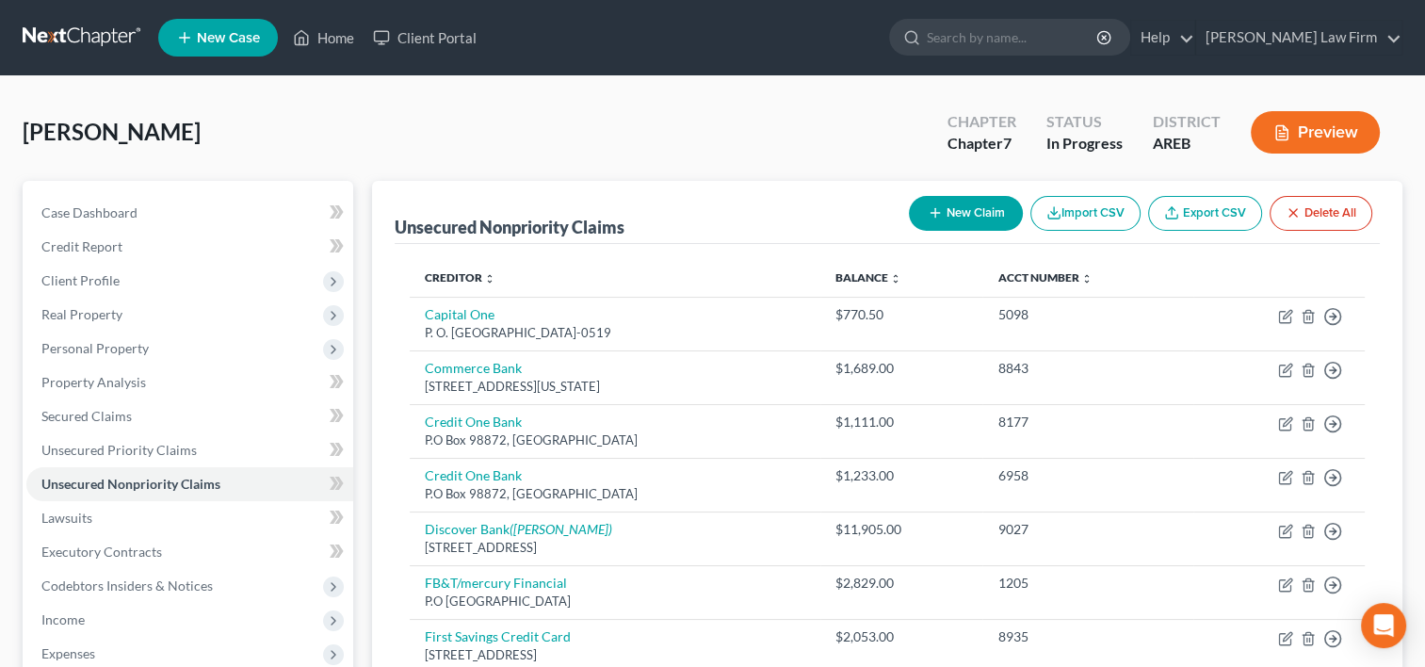
click at [999, 215] on button "New Claim" at bounding box center [966, 213] width 114 height 35
select select "2"
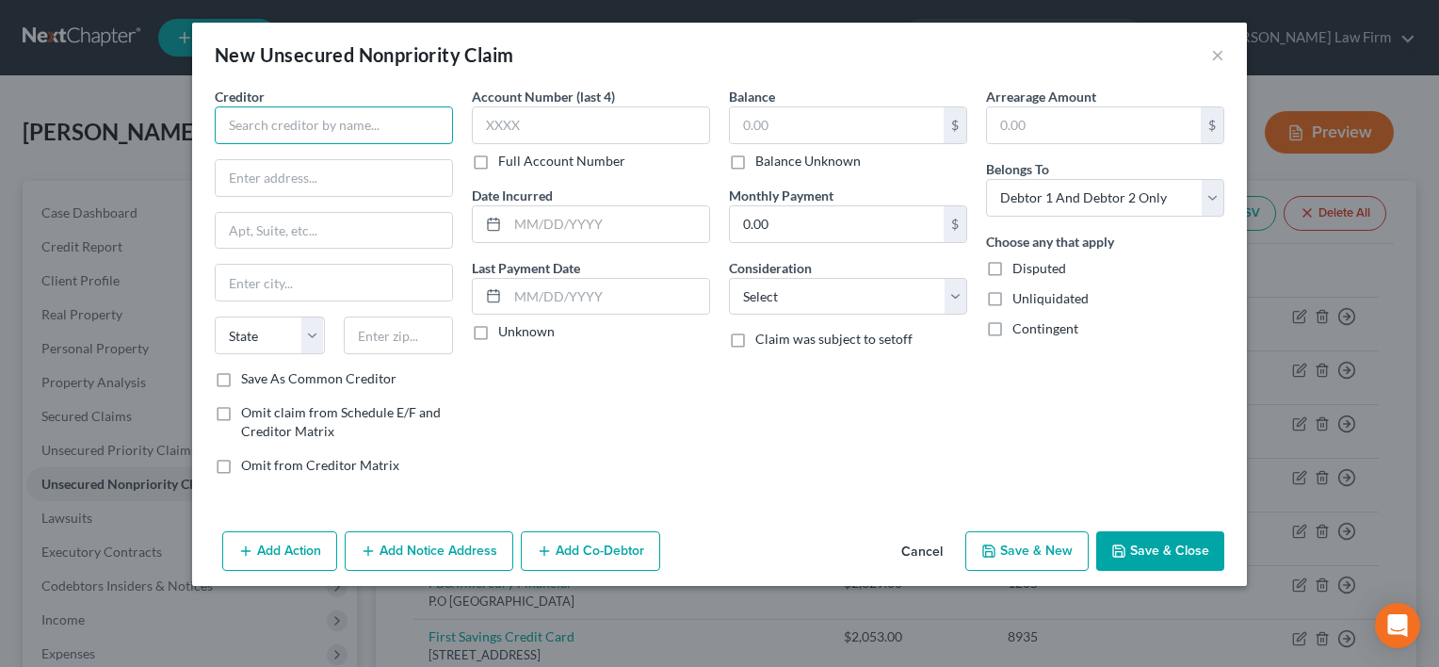
click at [403, 128] on input "text" at bounding box center [334, 125] width 238 height 38
drag, startPoint x: 403, startPoint y: 128, endPoint x: 388, endPoint y: 23, distance: 106.6
click at [388, 23] on div "New Unsecured Nonpriority Claim × Creditor * State AL AK AR AZ CA CO CT DE DC F…" at bounding box center [719, 304] width 1055 height 563
type input "Security Credit Services"
click at [1022, 200] on select "Select Debtor 1 Only Debtor 2 Only Debtor 1 And Debtor 2 Only At Least One Of T…" at bounding box center [1105, 198] width 238 height 38
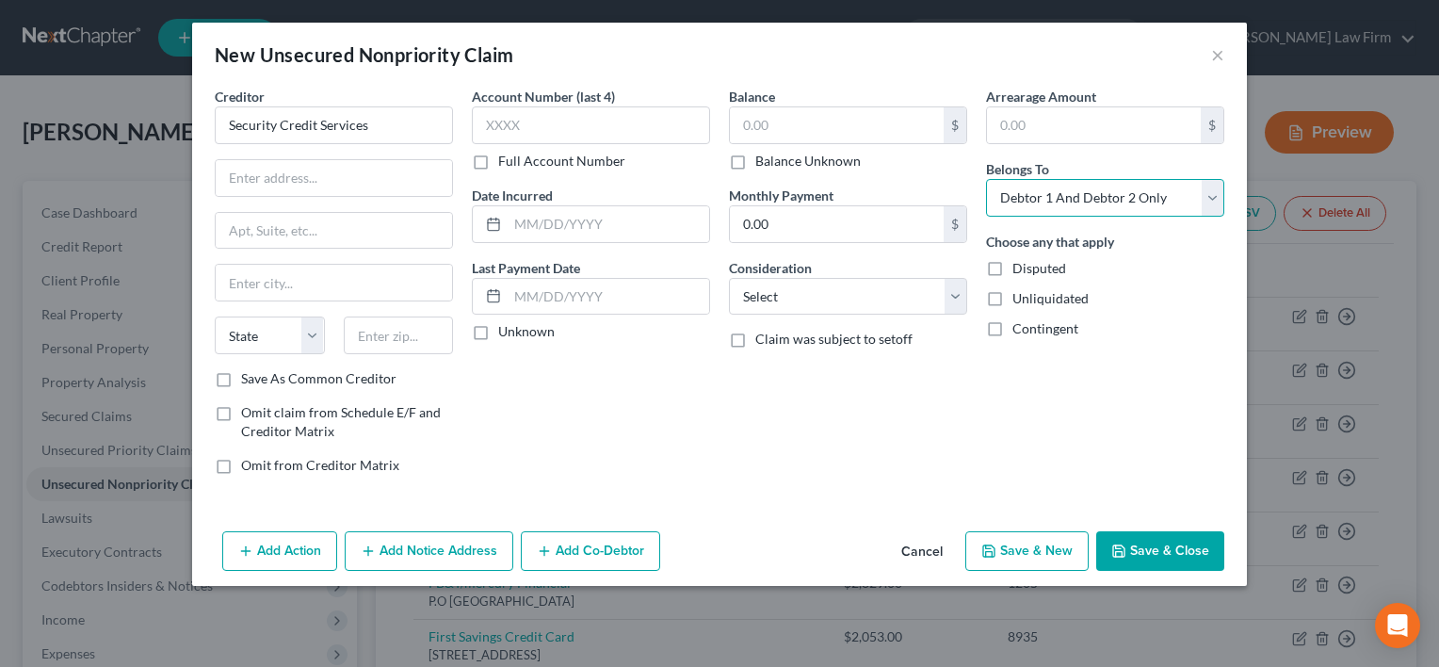
select select "1"
click at [986, 179] on select "Select Debtor 1 Only Debtor 2 Only Debtor 1 And Debtor 2 Only At Least One Of T…" at bounding box center [1105, 198] width 238 height 38
click at [787, 118] on input "text" at bounding box center [837, 125] width 214 height 36
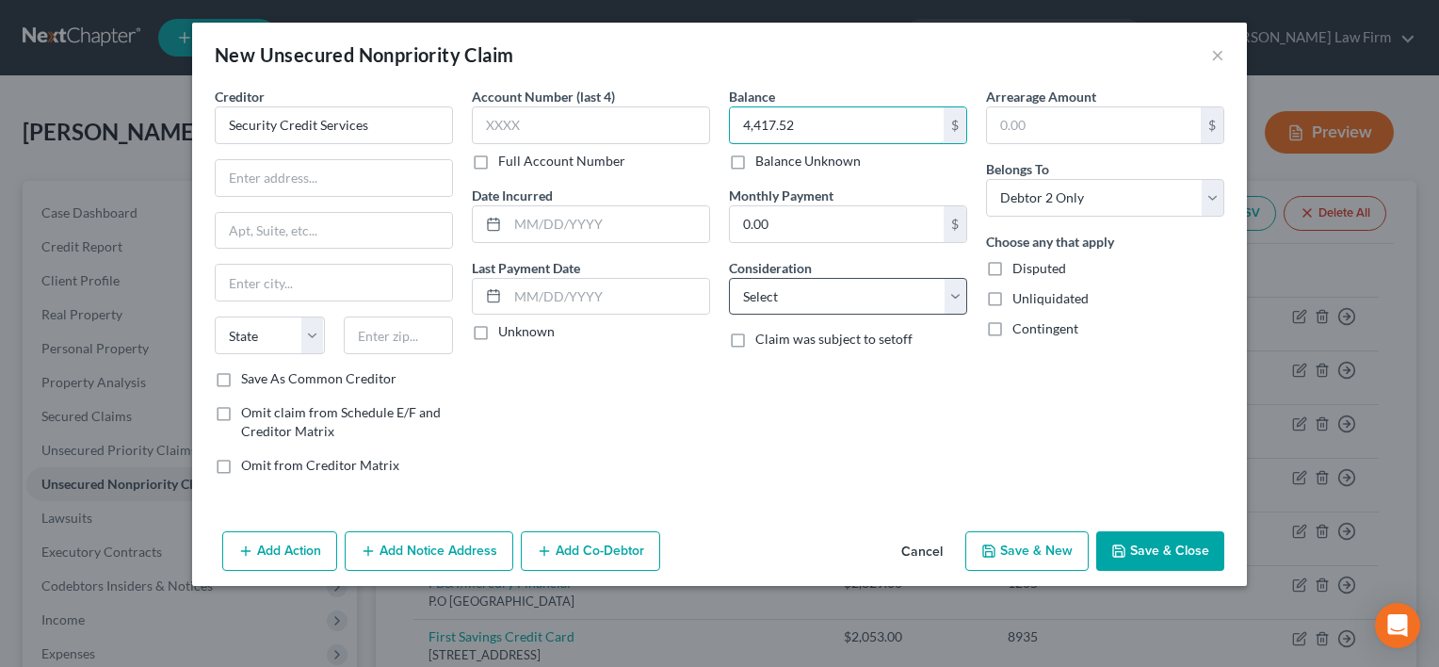
type input "4,417.52"
click at [783, 299] on select "Select Cable / Satellite Services Collection Agency Credit Card Debt Debt Couns…" at bounding box center [848, 297] width 238 height 38
select select "1"
click at [729, 278] on select "Select Cable / Satellite Services Collection Agency Credit Card Debt Debt Couns…" at bounding box center [848, 297] width 238 height 38
click at [1141, 545] on button "Save & Close" at bounding box center [1160, 551] width 128 height 40
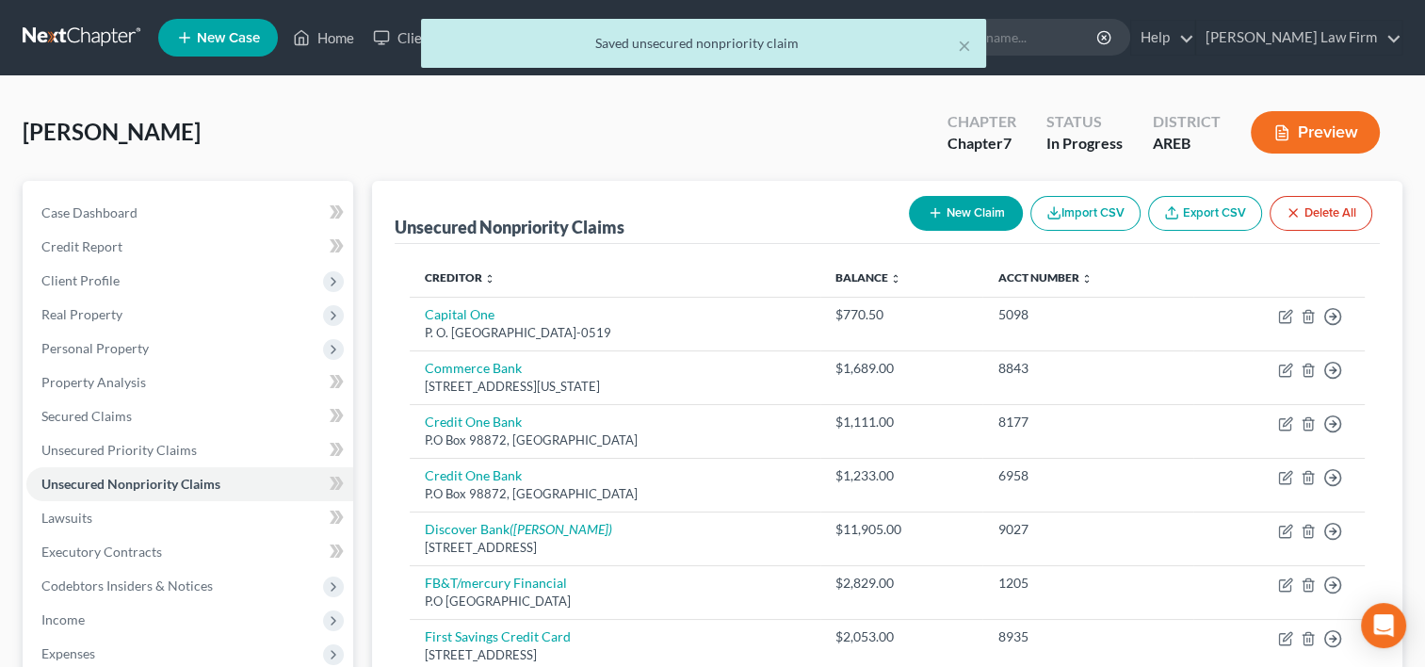
click at [972, 226] on button "New Claim" at bounding box center [966, 213] width 114 height 35
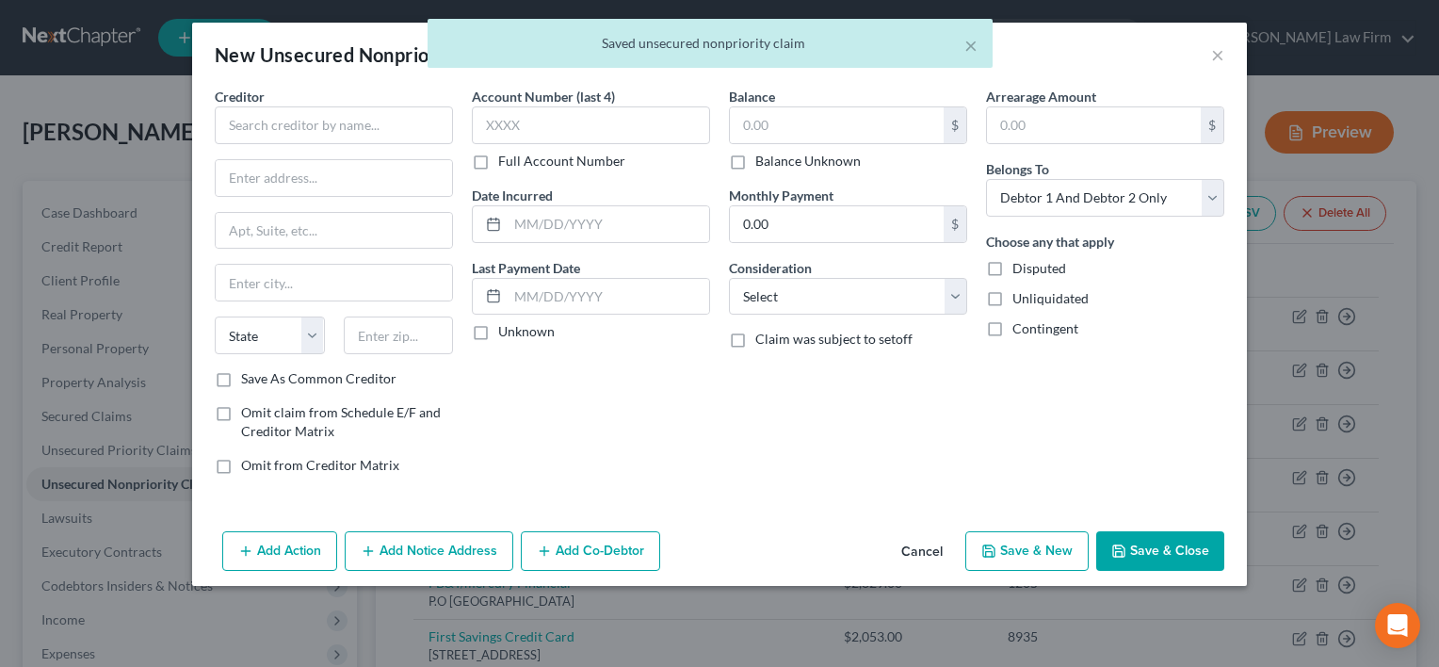
click at [1034, 219] on div "Arrearage Amount $ Belongs To * Select Debtor 1 Only Debtor 2 Only Debtor 1 And…" at bounding box center [1105, 288] width 257 height 403
click at [1026, 187] on select "Select Debtor 1 Only Debtor 2 Only Debtor 1 And Debtor 2 Only At Least One Of T…" at bounding box center [1105, 198] width 238 height 38
select select "1"
click at [986, 179] on select "Select Debtor 1 Only Debtor 2 Only Debtor 1 And Debtor 2 Only At Least One Of T…" at bounding box center [1105, 198] width 238 height 38
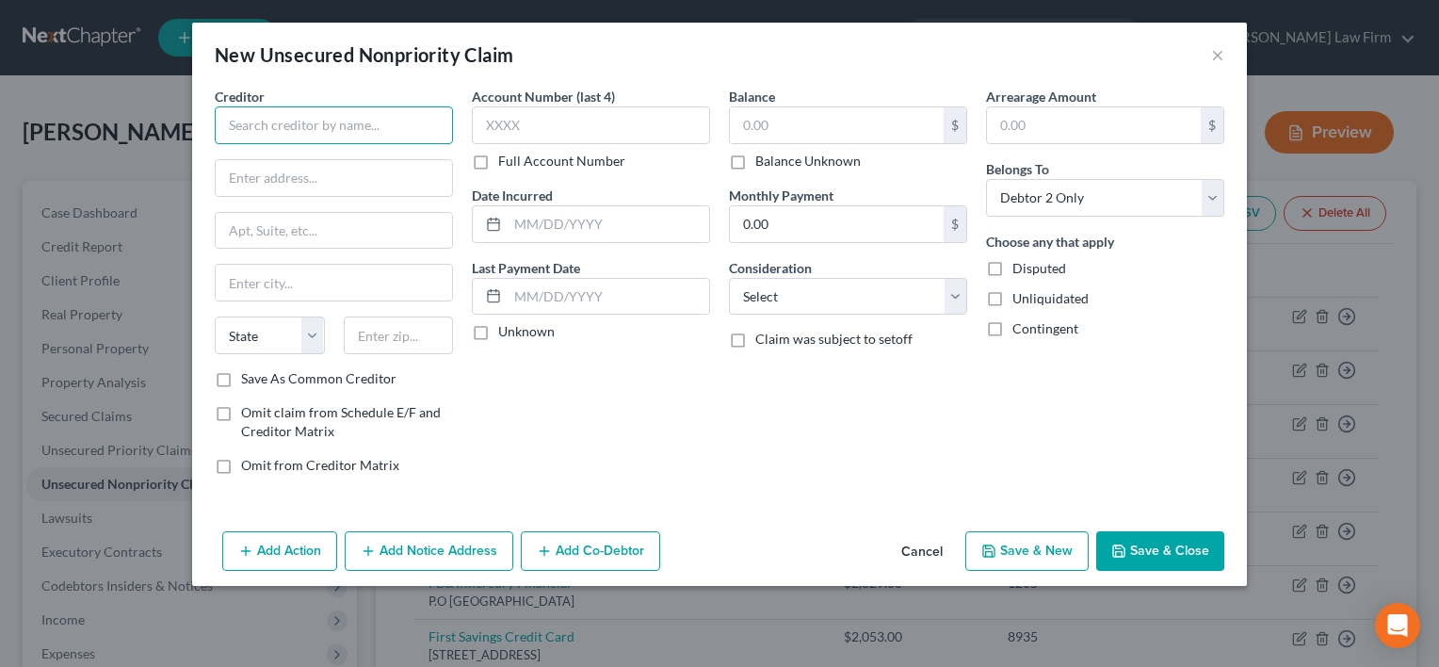
click at [317, 122] on input "text" at bounding box center [334, 125] width 238 height 38
type input "LVNV Funding"
click at [254, 178] on input "text" at bounding box center [334, 178] width 236 height 36
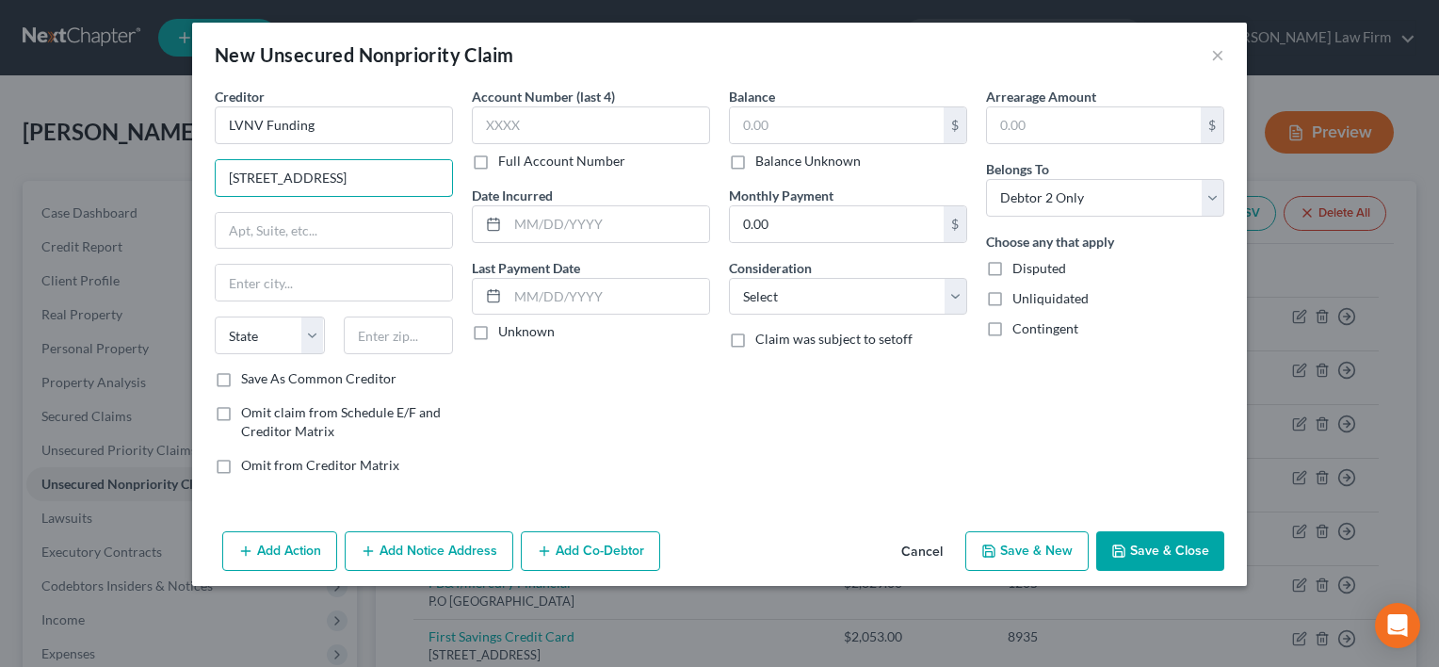
type input "355 South Main Street"
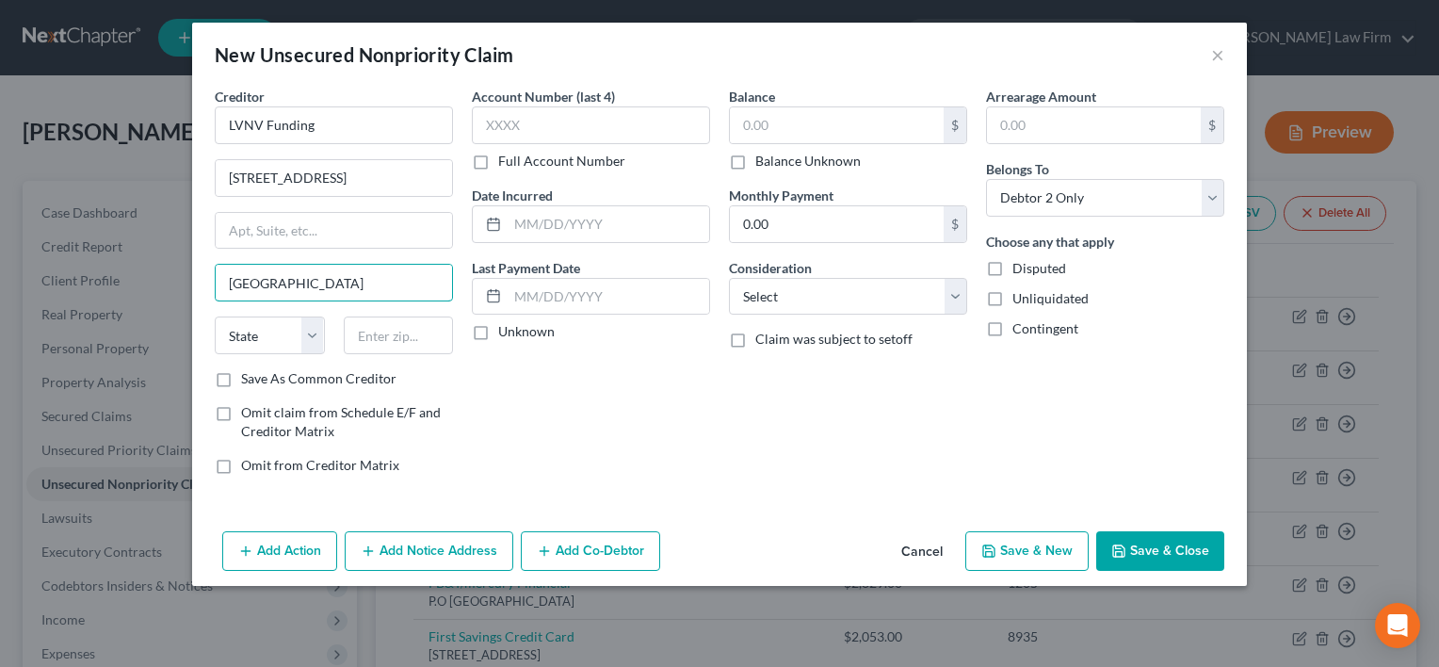
type input "Greenville"
select select "42"
type input "29601"
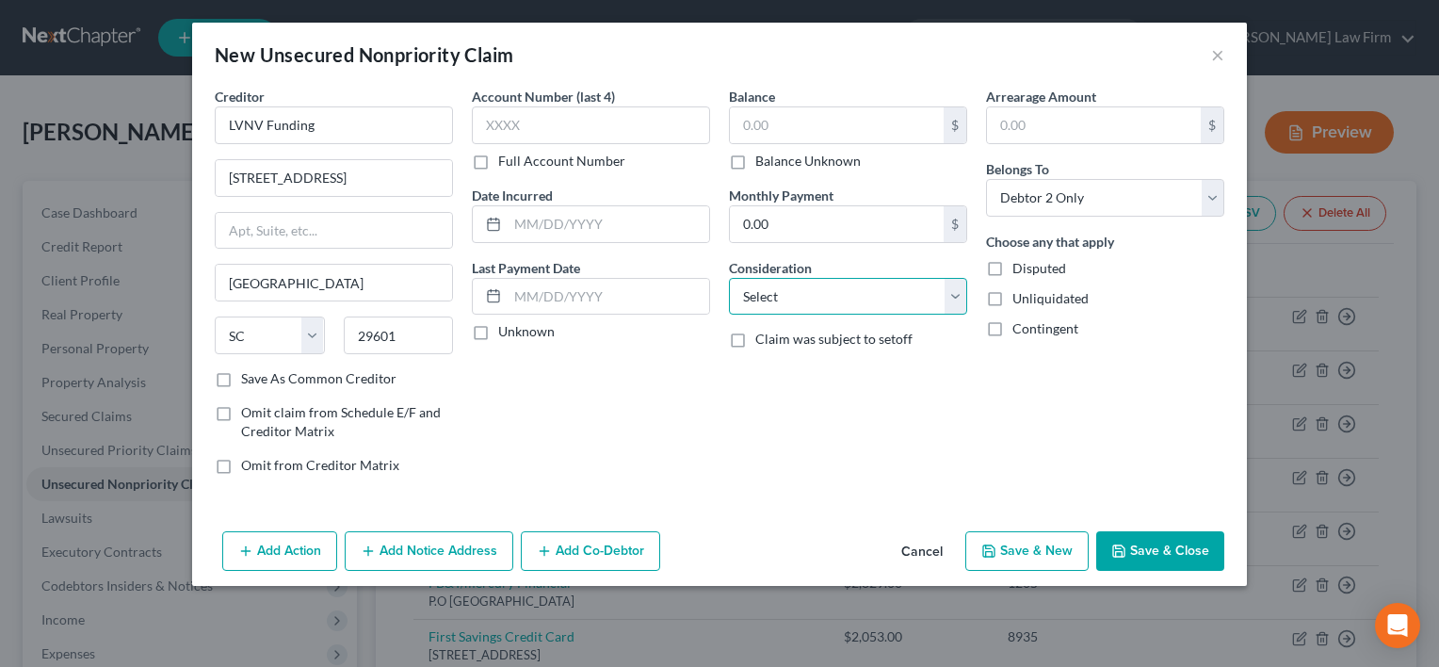
click at [776, 289] on select "Select Cable / Satellite Services Collection Agency Credit Card Debt Debt Couns…" at bounding box center [848, 297] width 238 height 38
select select "1"
click at [729, 278] on select "Select Cable / Satellite Services Collection Agency Credit Card Debt Debt Couns…" at bounding box center [848, 297] width 238 height 38
click at [771, 114] on input "text" at bounding box center [837, 125] width 214 height 36
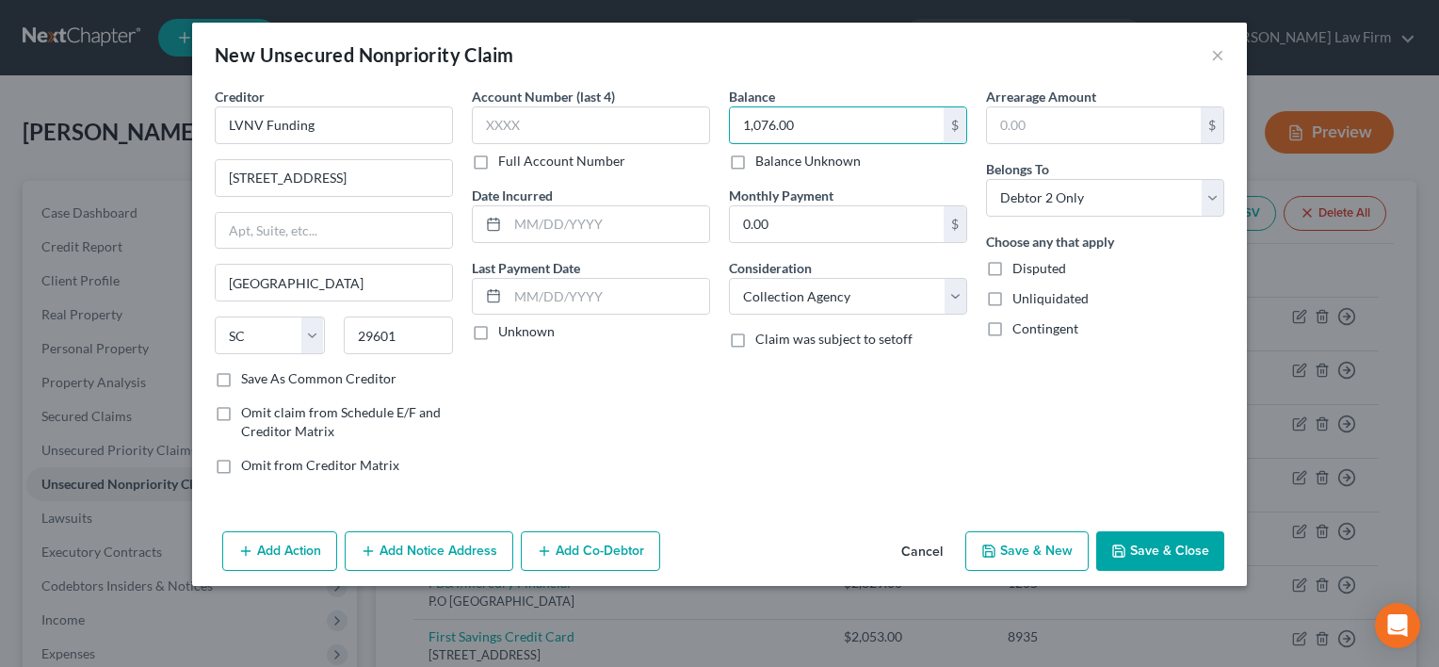
type input "1,076.00"
click at [1144, 554] on button "Save & Close" at bounding box center [1160, 551] width 128 height 40
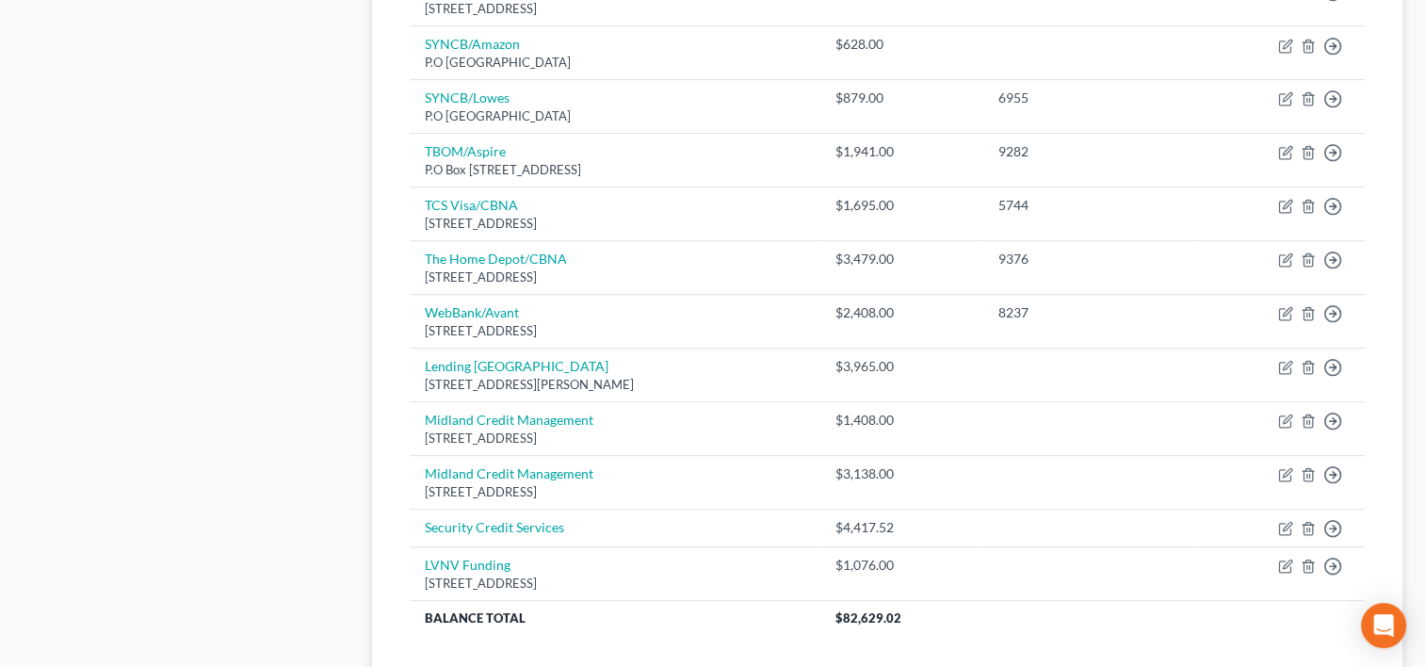
scroll to position [1100, 0]
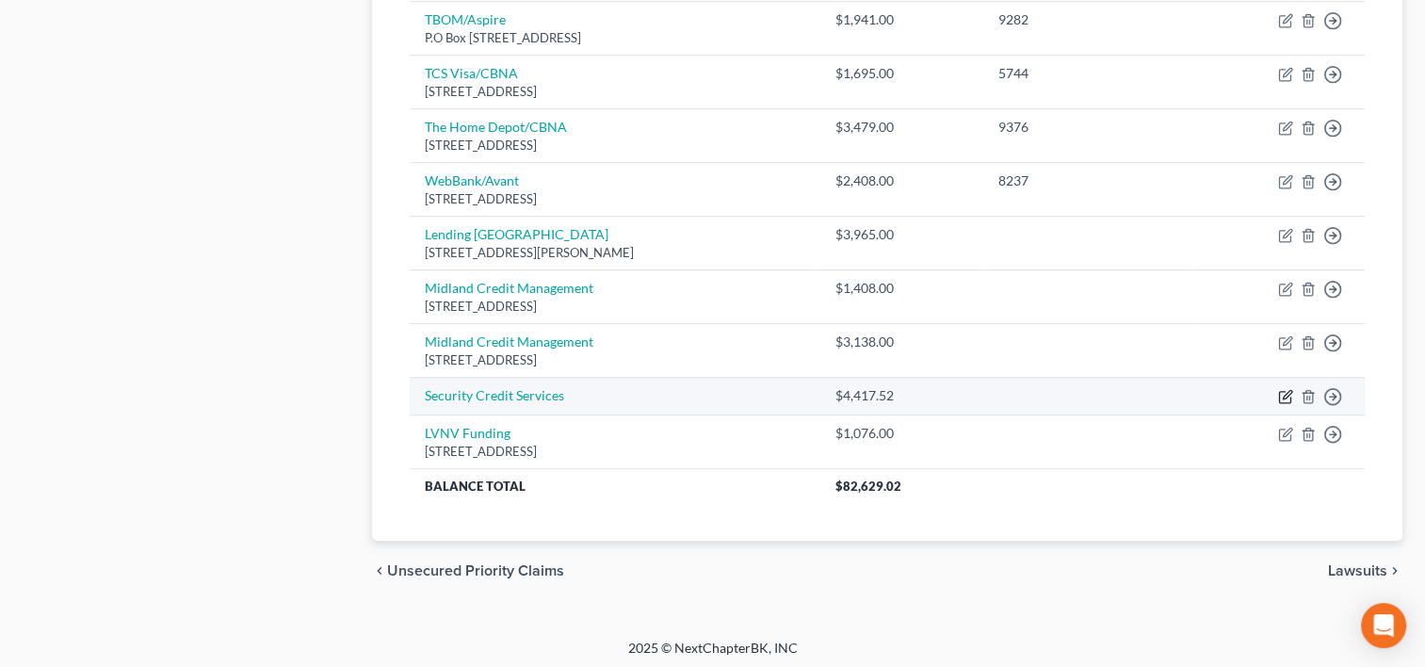
click at [1287, 389] on icon "button" at bounding box center [1285, 396] width 15 height 15
select select "1"
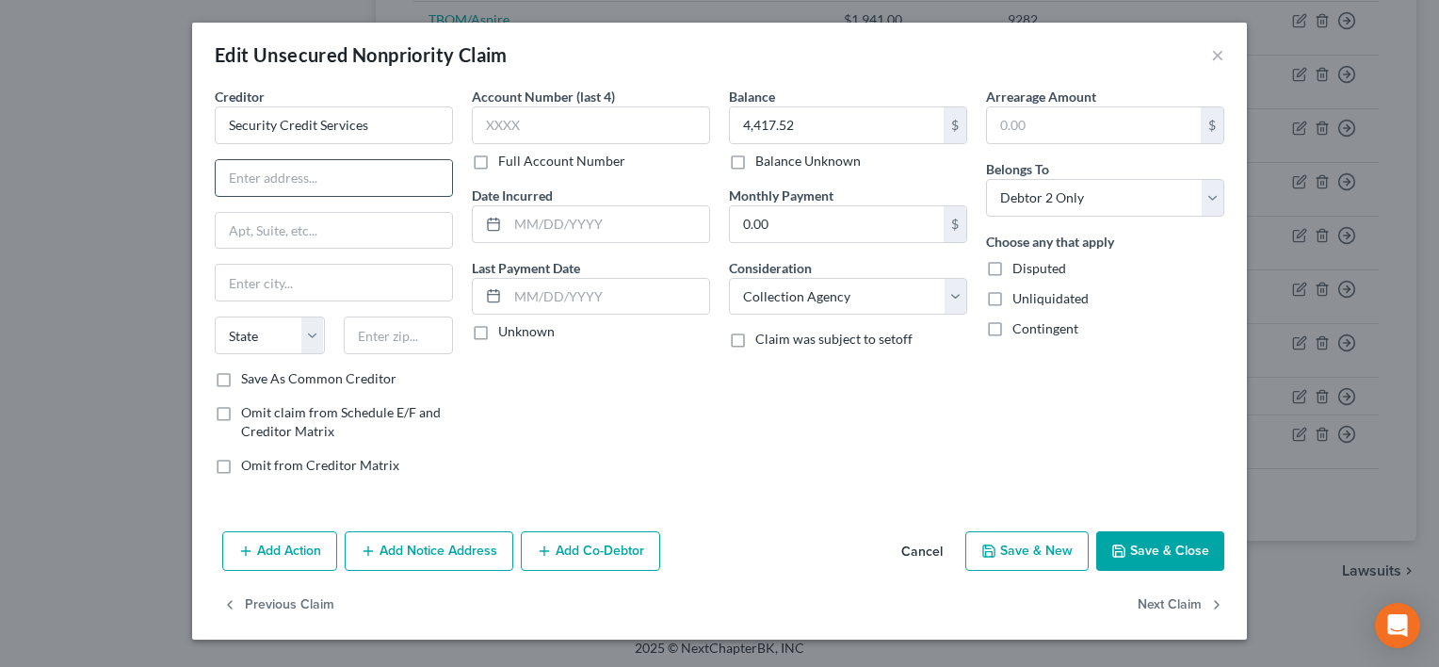
click at [364, 172] on input "text" at bounding box center [334, 178] width 236 height 36
type input "10249 Yellow Circle Road"
type input "Suite 200"
type input "Minnetonka"
select select "24"
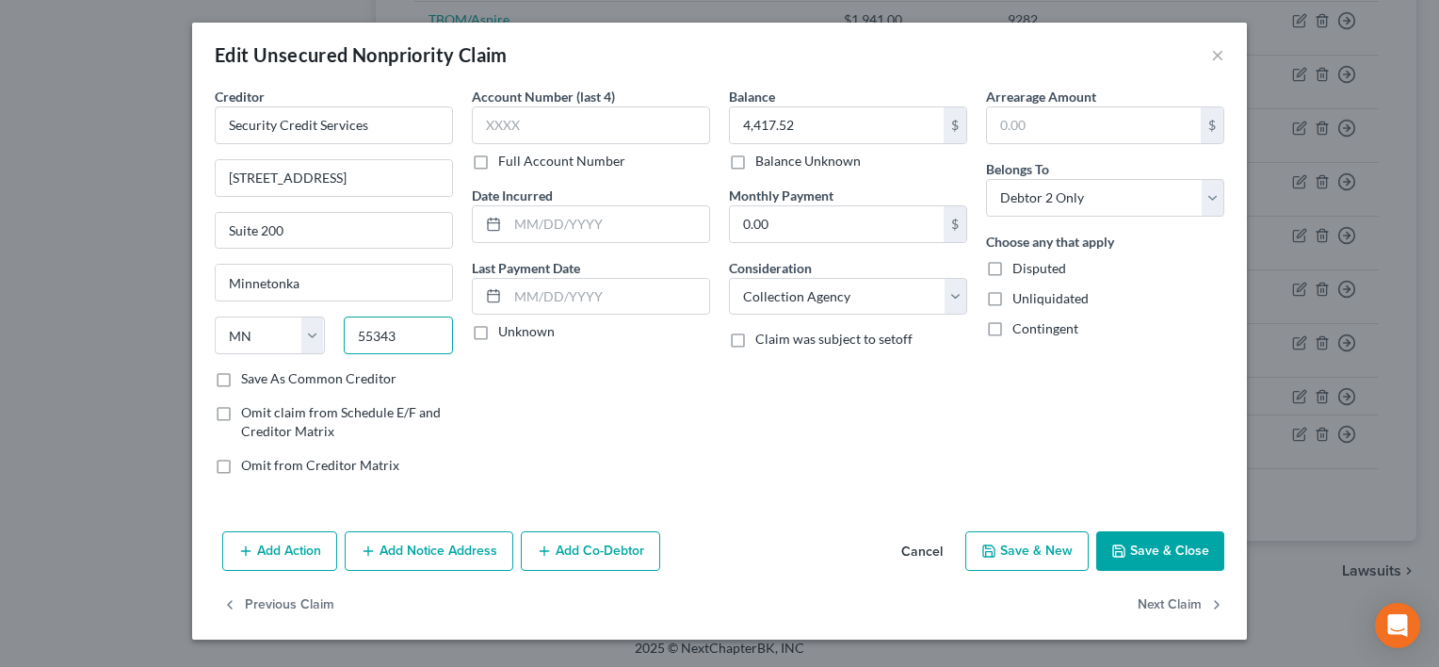
type input "55343"
click at [1152, 555] on button "Save & Close" at bounding box center [1160, 551] width 128 height 40
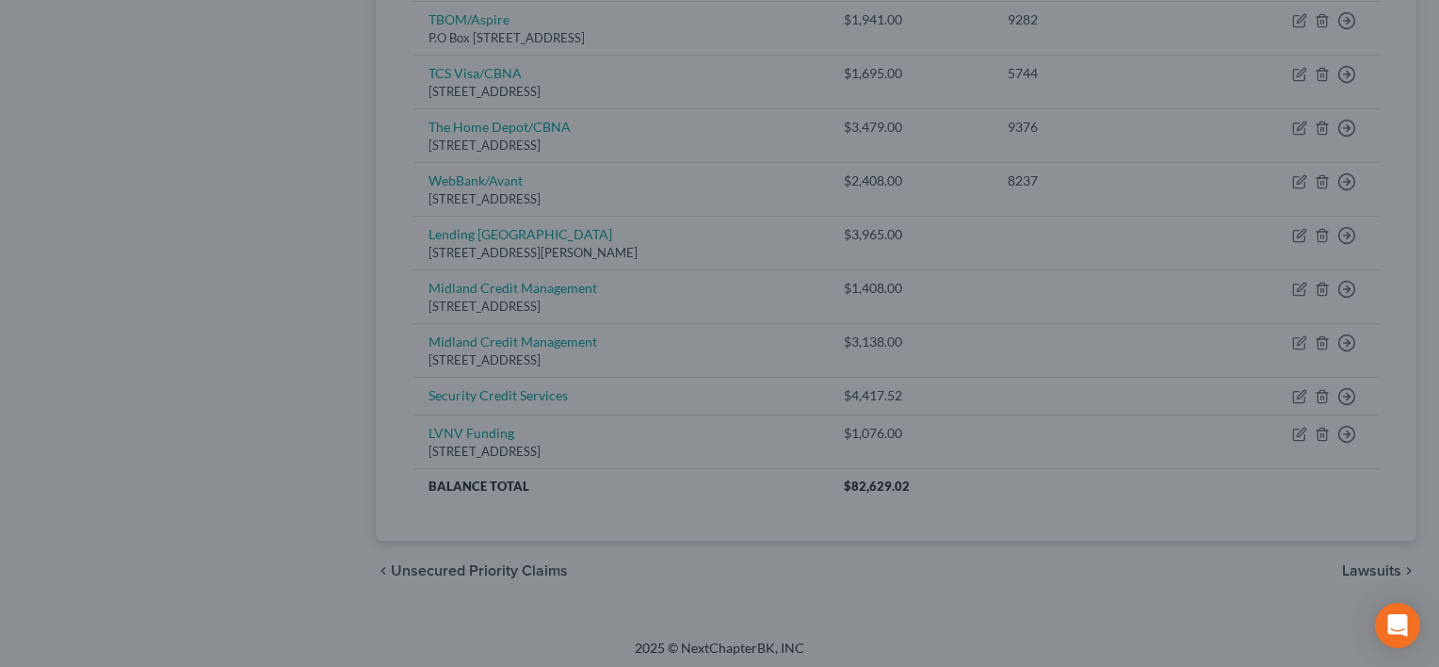
type input "Minnetonka"
type input "0"
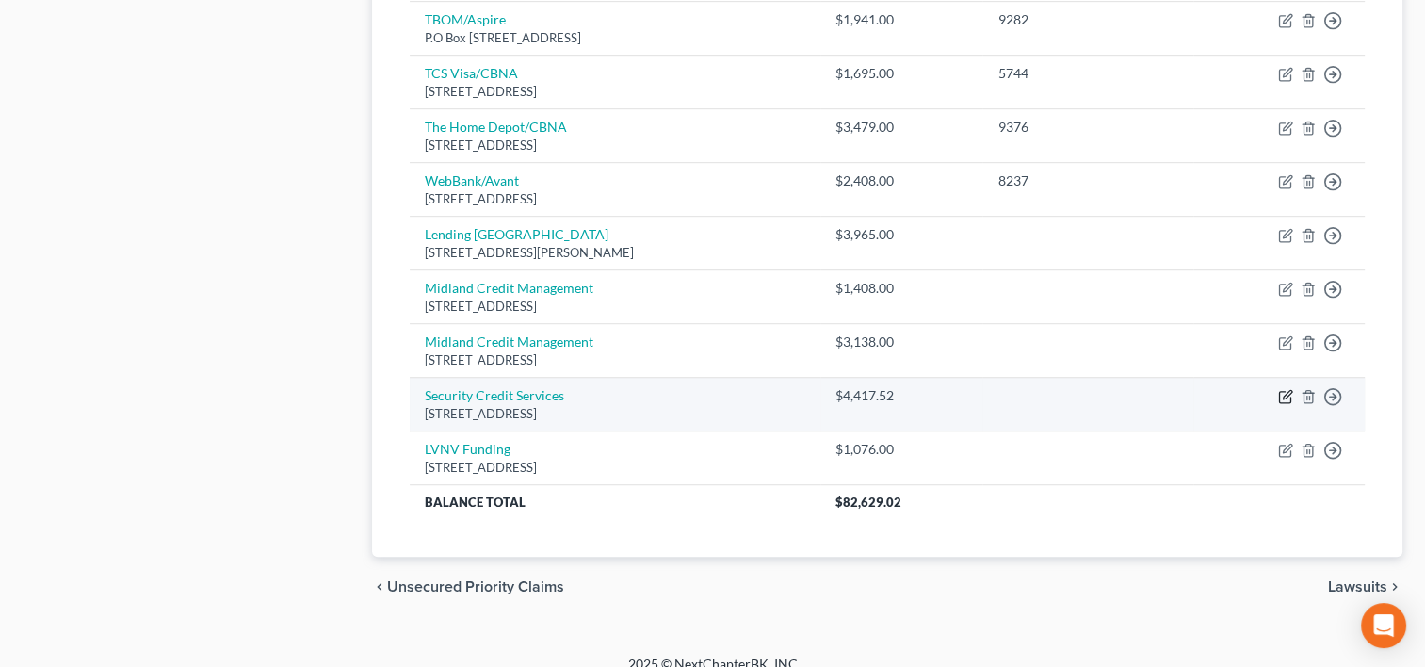
click at [1285, 397] on icon "button" at bounding box center [1284, 397] width 11 height 11
select select "24"
select select "1"
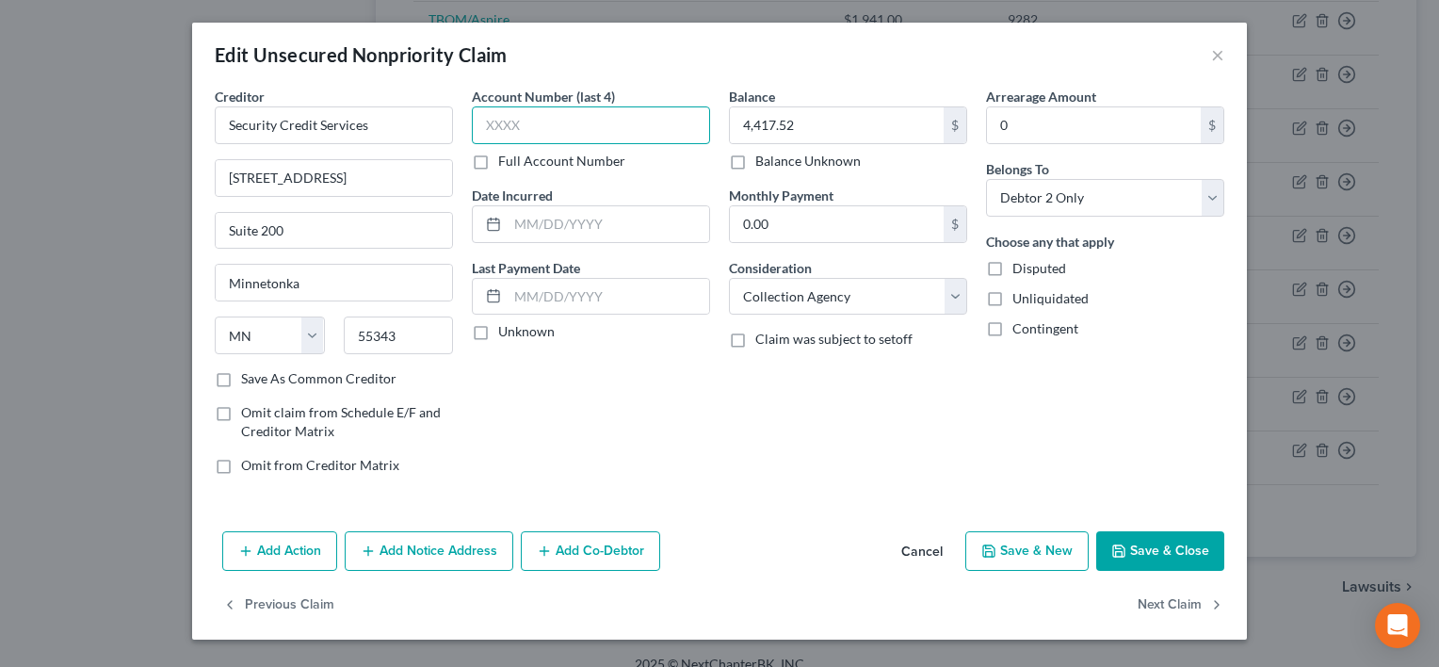
click at [566, 126] on input "text" at bounding box center [591, 125] width 238 height 38
type input "8704"
click at [1168, 568] on button "Save & Close" at bounding box center [1160, 551] width 128 height 40
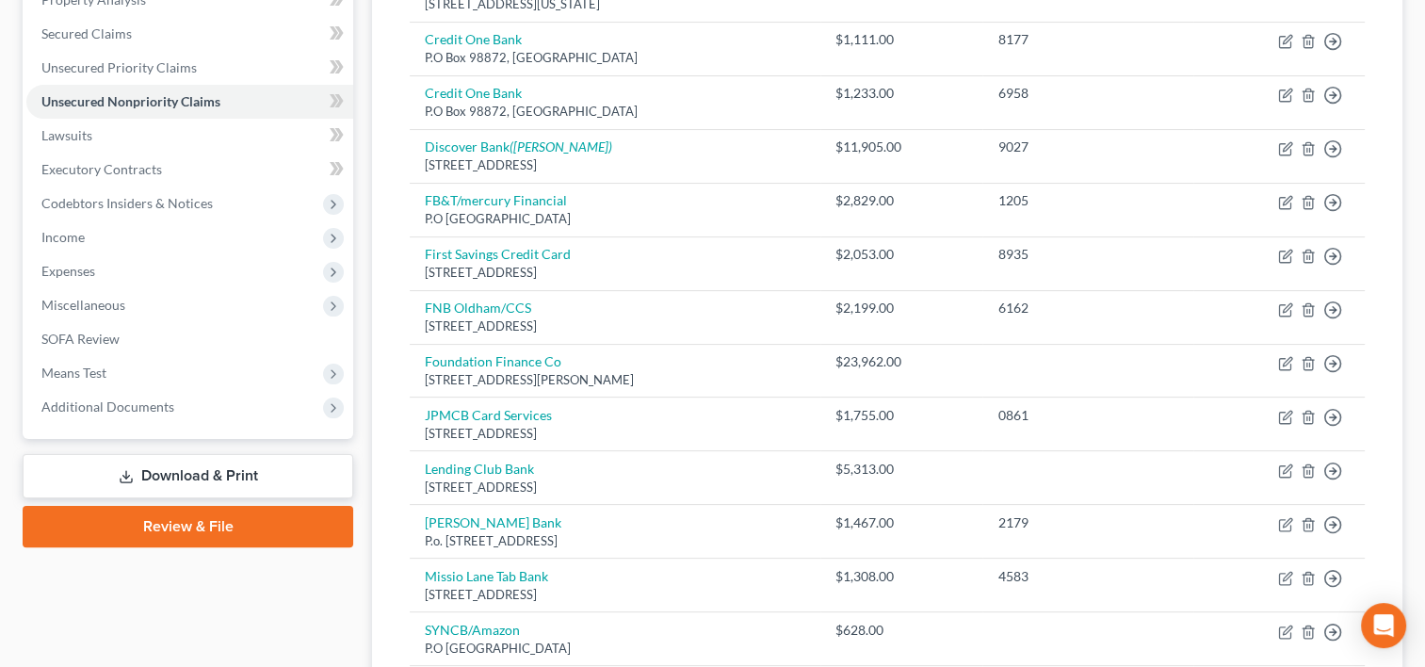
scroll to position [359, 0]
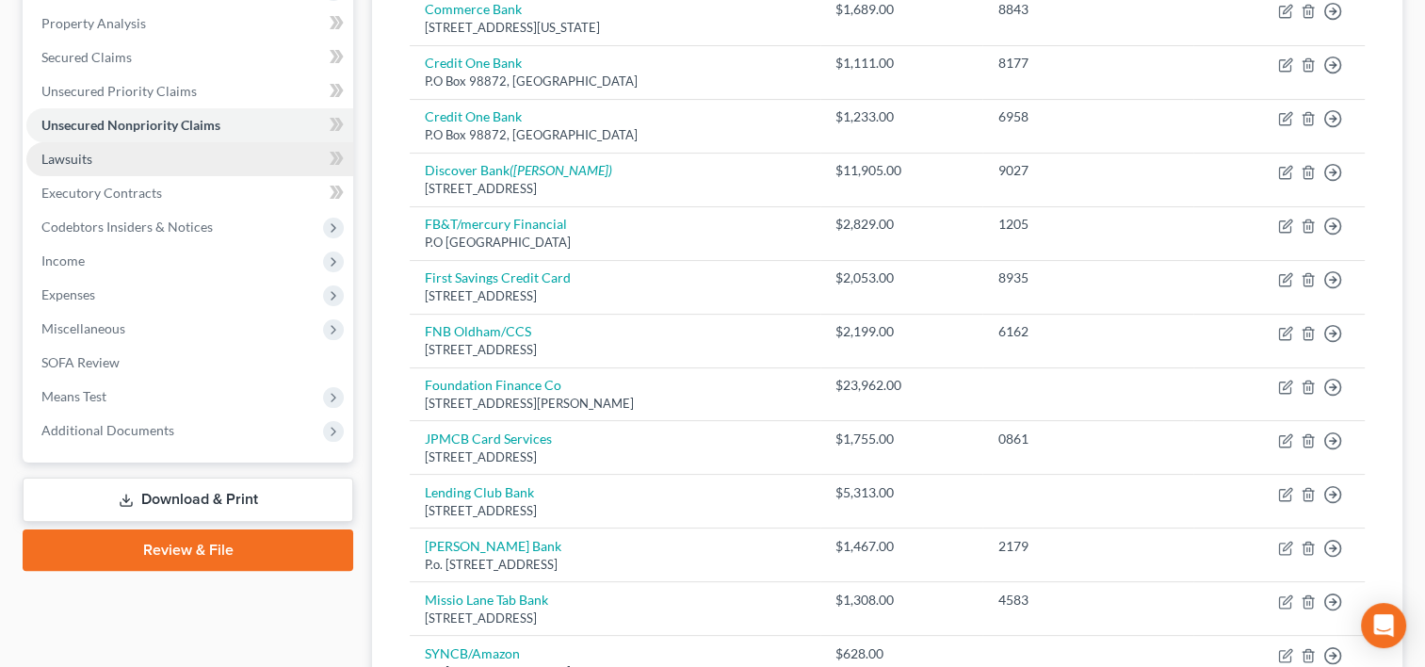
click at [55, 164] on span "Lawsuits" at bounding box center [66, 159] width 51 height 16
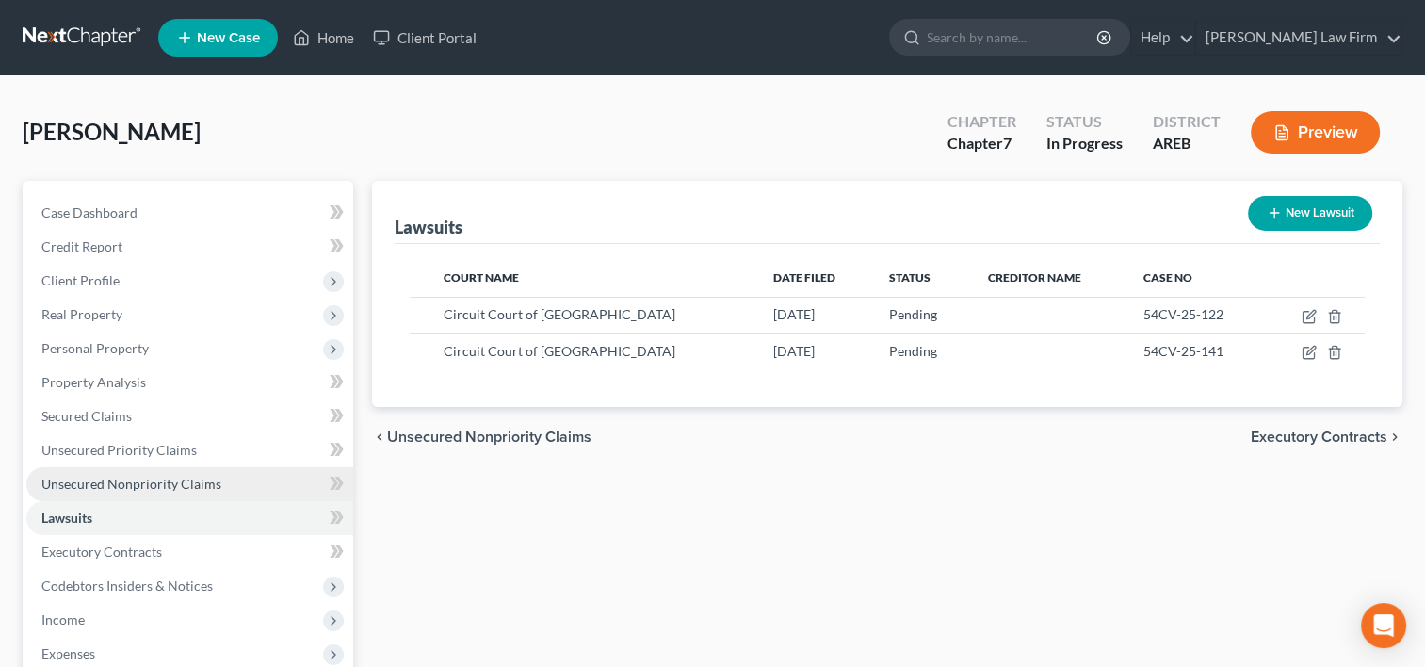
click at [76, 470] on link "Unsecured Nonpriority Claims" at bounding box center [189, 484] width 327 height 34
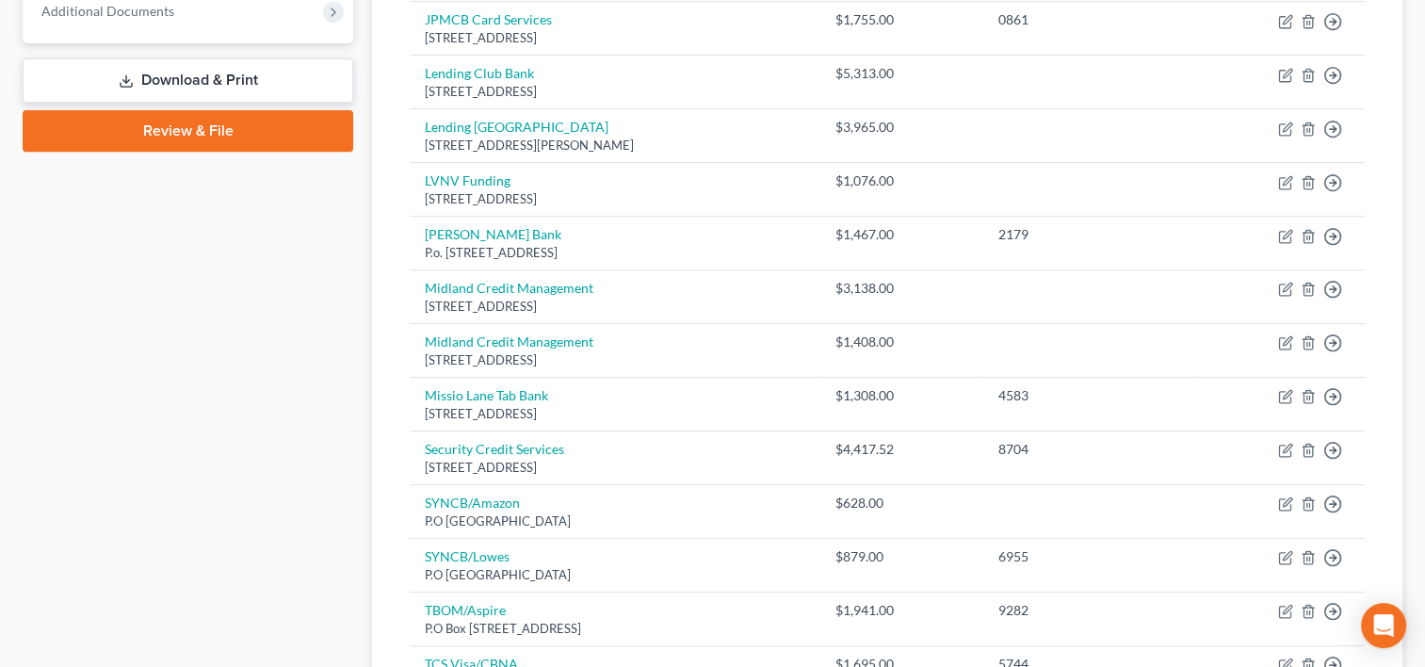
scroll to position [788, 0]
